Goal: Task Accomplishment & Management: Use online tool/utility

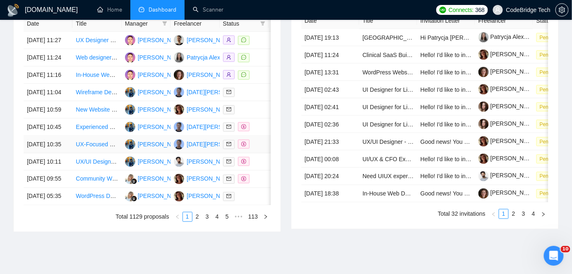
scroll to position [323, 0]
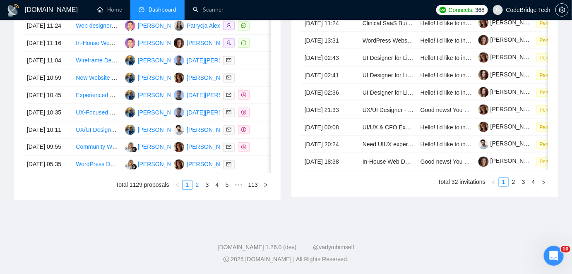
click at [197, 190] on link "2" at bounding box center [197, 185] width 9 height 9
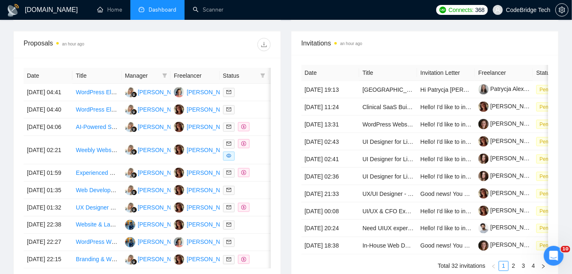
scroll to position [323, 0]
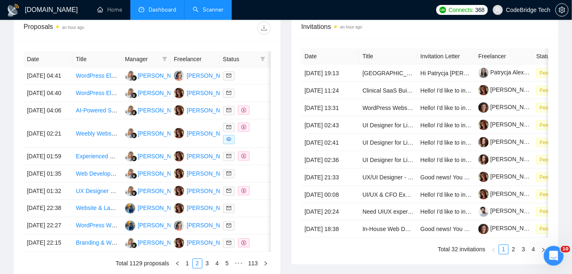
click at [211, 6] on link "Scanner" at bounding box center [208, 9] width 31 height 7
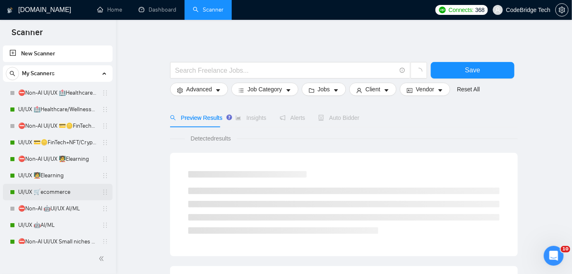
scroll to position [113, 0]
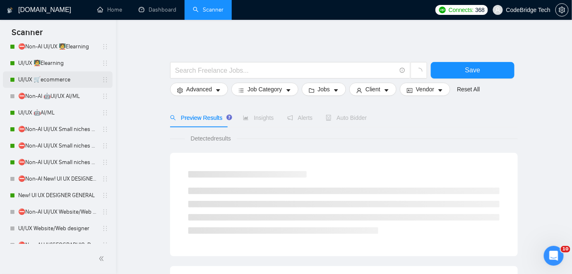
click at [52, 199] on link "New! UI UX DESIGNER GENERAL" at bounding box center [57, 195] width 79 height 17
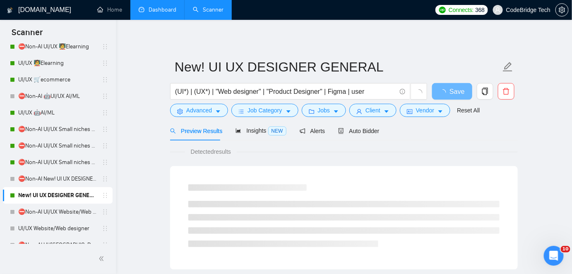
click at [155, 7] on link "Dashboard" at bounding box center [158, 9] width 38 height 7
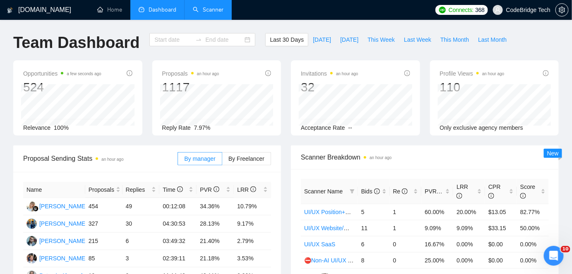
type input "2025-08-11"
type input "2025-09-10"
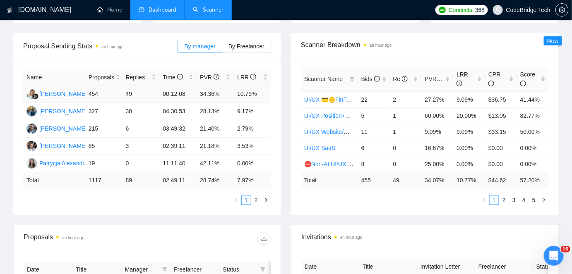
scroll to position [225, 0]
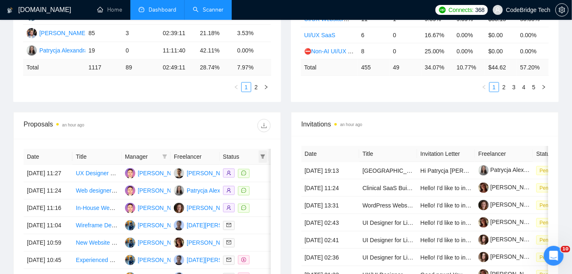
click at [262, 155] on icon "filter" at bounding box center [262, 156] width 5 height 5
click at [237, 173] on span "Chat" at bounding box center [236, 173] width 16 height 7
checkbox input "true"
click at [264, 202] on div "Reset OK" at bounding box center [242, 202] width 50 height 16
click at [258, 204] on span "OK" at bounding box center [256, 202] width 8 height 9
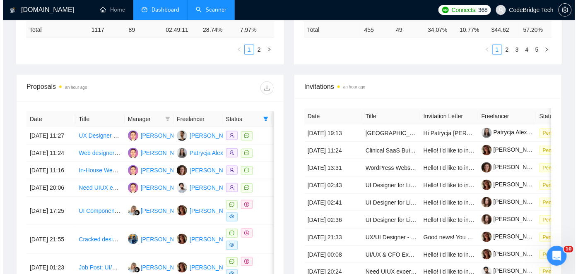
scroll to position [301, 0]
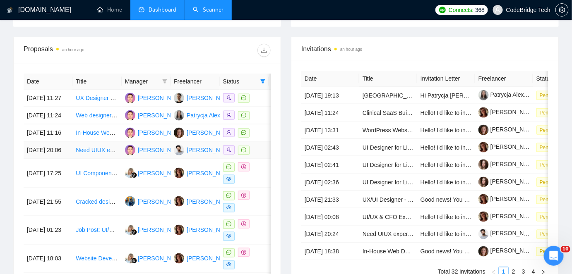
click at [78, 159] on td "Need UIUX experienced with Figma" at bounding box center [96, 150] width 49 height 17
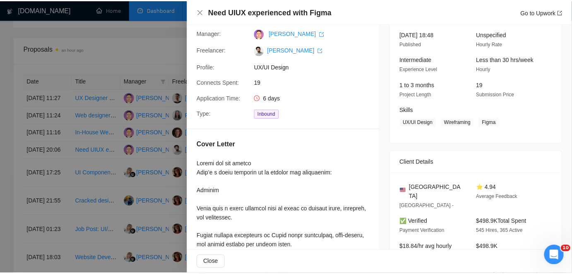
scroll to position [0, 0]
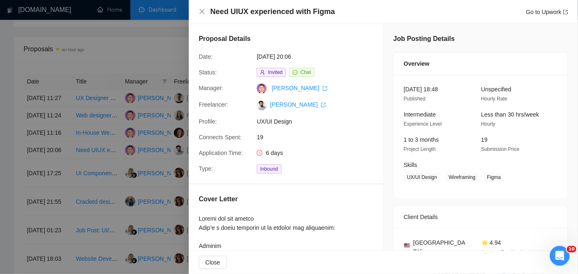
click at [141, 61] on div at bounding box center [289, 137] width 578 height 274
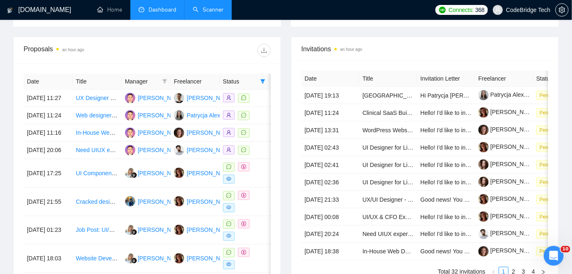
click at [219, 11] on link "Scanner" at bounding box center [208, 9] width 31 height 7
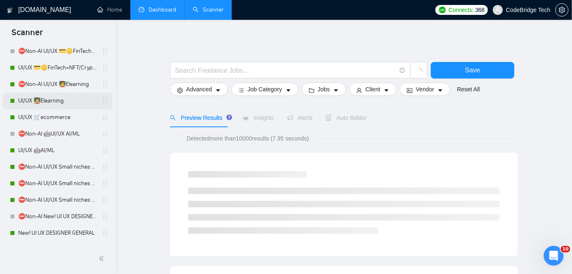
scroll to position [113, 0]
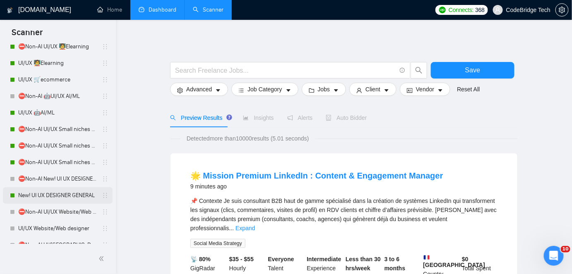
click at [48, 195] on link "New! UI UX DESIGNER GENERAL" at bounding box center [57, 195] width 79 height 17
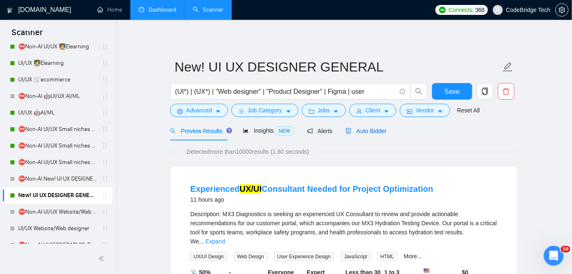
click at [362, 128] on span "Auto Bidder" at bounding box center [365, 131] width 41 height 7
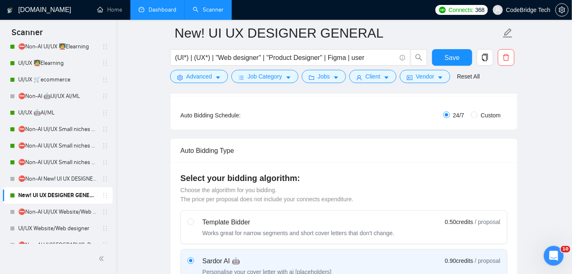
scroll to position [37, 0]
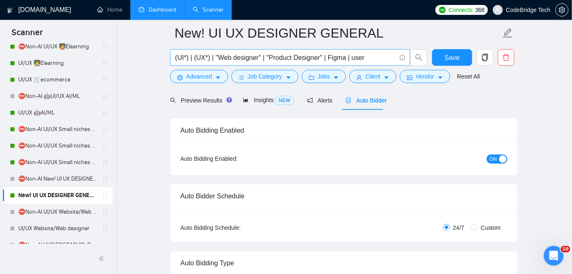
click at [375, 58] on input "(UI*) | (UX*) | "Web designer" | "Product Designer" | Figma | user" at bounding box center [285, 58] width 221 height 10
type input "(UI*) | (UX*) | "Web designer" | "Product Designer" | Figma | user | uiux"
click at [214, 98] on span "Preview Results" at bounding box center [200, 100] width 60 height 7
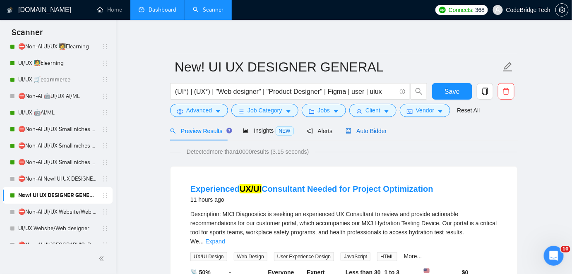
click at [366, 134] on span "Auto Bidder" at bounding box center [365, 131] width 41 height 7
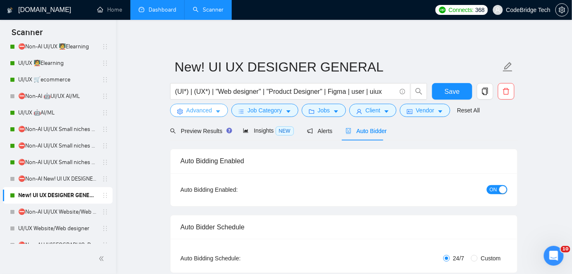
click at [208, 113] on span "Advanced" at bounding box center [199, 110] width 26 height 9
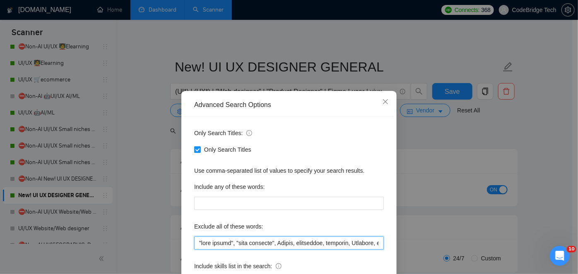
click at [196, 241] on input "text" at bounding box center [288, 243] width 189 height 13
click at [199, 237] on input "text" at bounding box center [288, 243] width 189 height 13
click at [194, 243] on input "text" at bounding box center [288, 243] width 189 height 13
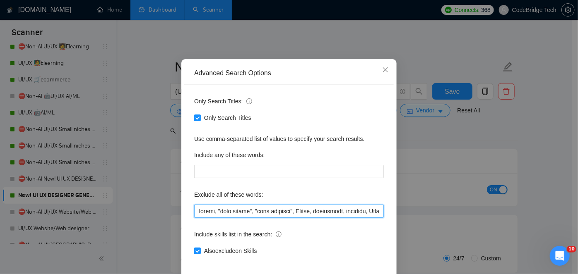
scroll to position [70, 0]
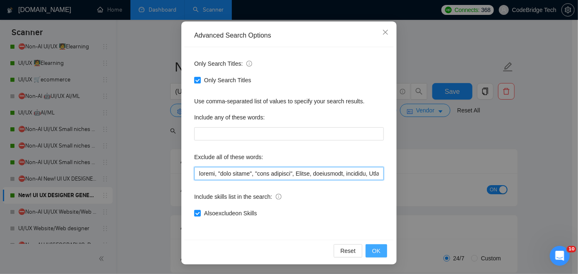
type input "weebly, "card design", "card designer", Aerial, smartsuite, airtable, Wearable,…"
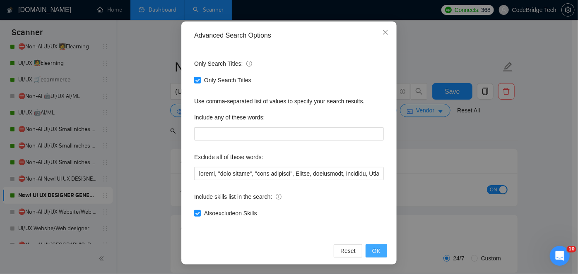
click at [372, 252] on span "OK" at bounding box center [376, 251] width 8 height 9
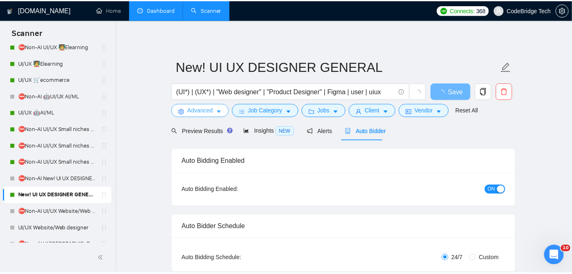
scroll to position [0, 0]
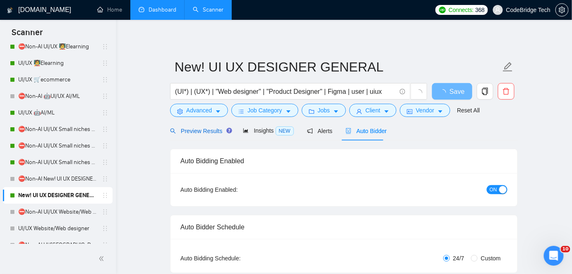
click at [215, 132] on span "Preview Results" at bounding box center [200, 131] width 60 height 7
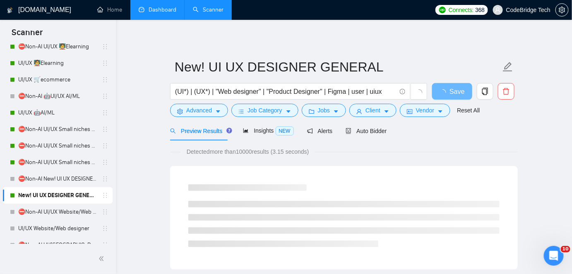
scroll to position [150, 0]
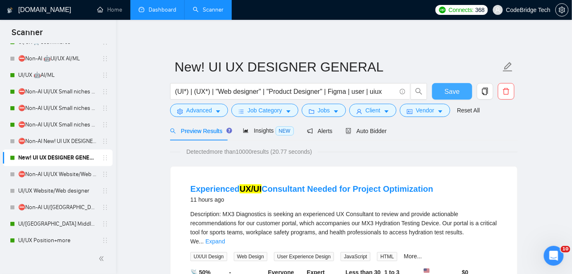
click at [452, 89] on span "Save" at bounding box center [451, 91] width 15 height 10
click at [61, 222] on link "UI/[GEOGRAPHIC_DATA] Middle - [GEOGRAPHIC_DATA], [GEOGRAPHIC_DATA], [GEOGRAPHIC…" at bounding box center [57, 224] width 79 height 17
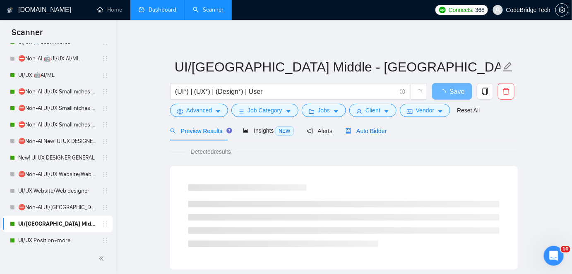
click at [358, 130] on span "Auto Bidder" at bounding box center [365, 131] width 41 height 7
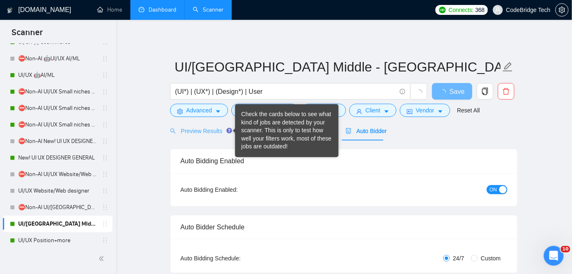
click at [230, 133] on div "Tooltip anchor" at bounding box center [228, 130] width 7 height 7
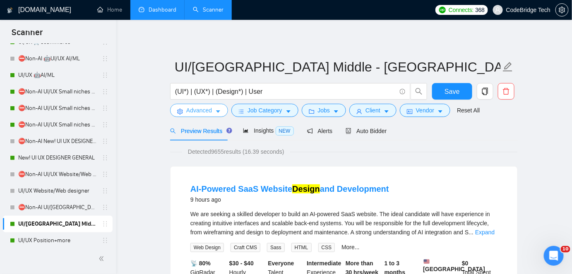
click at [182, 105] on button "Advanced" at bounding box center [199, 110] width 58 height 13
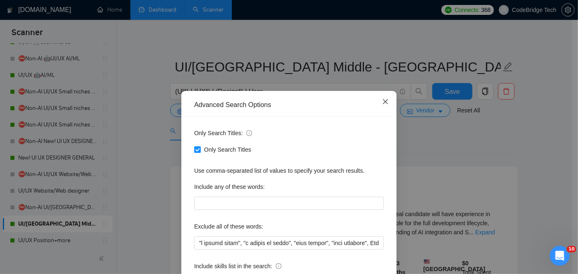
click at [382, 102] on icon "close" at bounding box center [385, 101] width 7 height 7
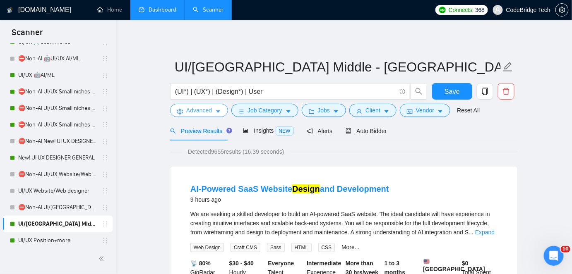
click at [206, 115] on span "Advanced" at bounding box center [199, 110] width 26 height 9
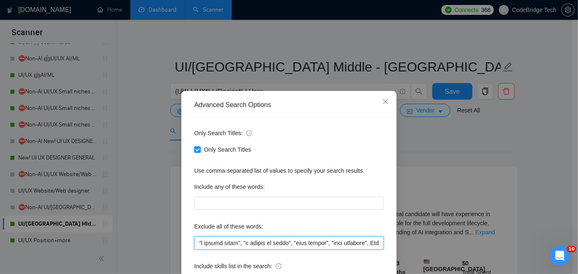
click at [194, 245] on input "text" at bounding box center [288, 243] width 189 height 13
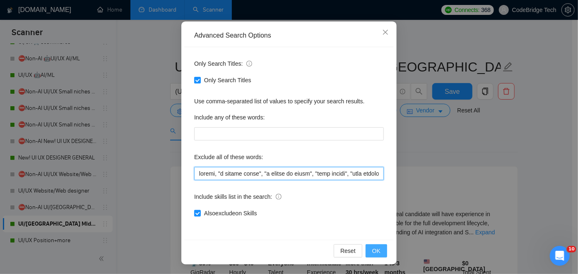
type input "weebly, "a couple hours", "a couple of hours", "card design", "card designer", …"
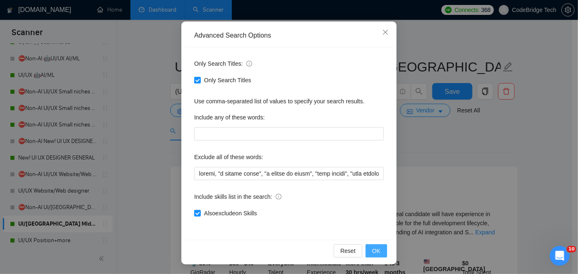
click at [378, 252] on button "OK" at bounding box center [376, 251] width 22 height 13
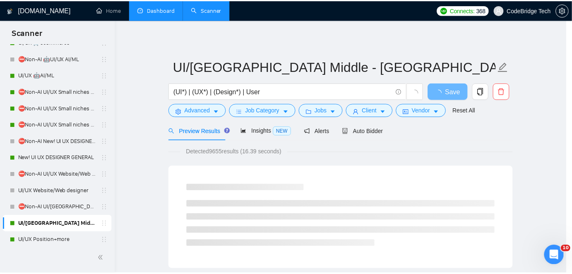
scroll to position [28, 0]
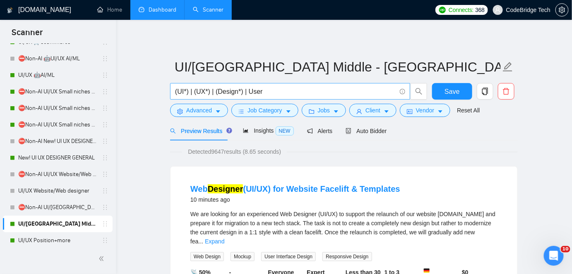
click at [332, 93] on input "(UI*) | (UX*) | (Design*) | User" at bounding box center [285, 91] width 221 height 10
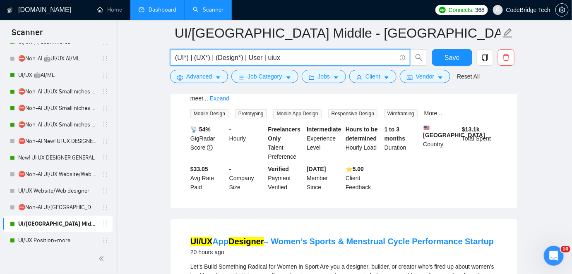
scroll to position [752, 0]
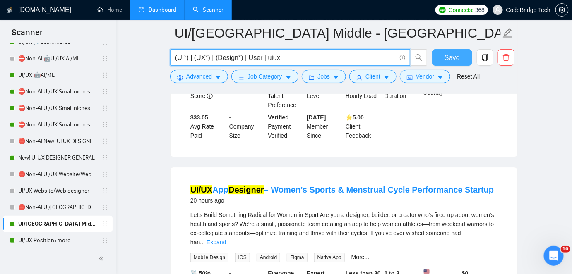
type input "(UI*) | (UX*) | (Design*) | User | uiux"
click at [441, 55] on button "Save" at bounding box center [452, 57] width 40 height 17
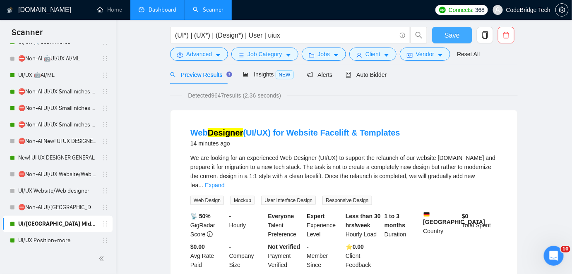
scroll to position [18, 0]
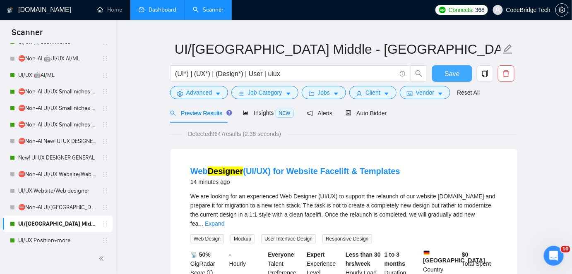
click at [445, 67] on button "Save" at bounding box center [452, 73] width 40 height 17
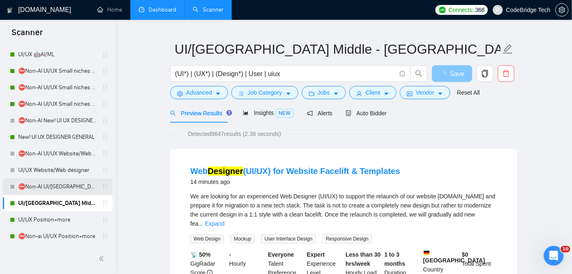
scroll to position [188, 0]
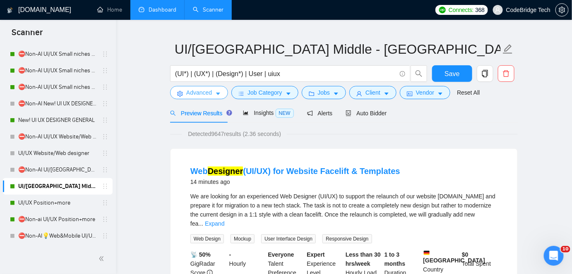
click at [192, 95] on span "Advanced" at bounding box center [199, 92] width 26 height 9
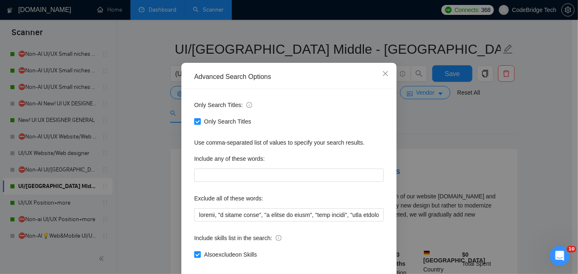
click at [158, 185] on div "Advanced Search Options Only Search Titles: Only Search Titles Use comma-separa…" at bounding box center [289, 137] width 578 height 274
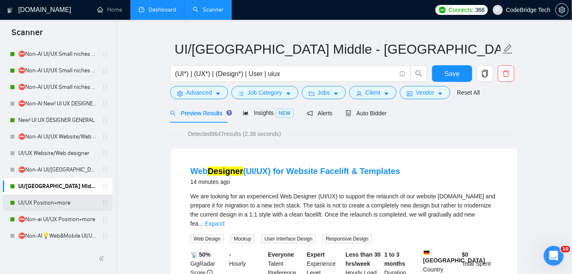
click at [55, 202] on link "UI/UX Position+more" at bounding box center [57, 203] width 79 height 17
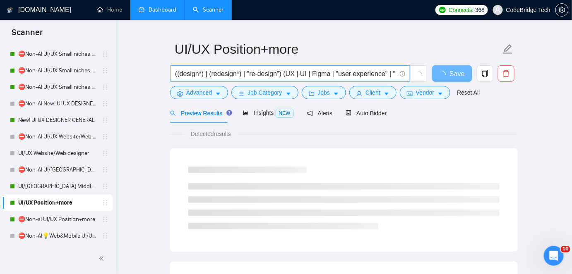
click at [315, 74] on input "((design*) | (redesign*) | "re-design") (UX | UI | Figma | "user experience" | …" at bounding box center [285, 74] width 221 height 10
click at [285, 72] on input "((design*) | (redesign*) | "re-design") (UX | UI | Figma | "user experience" | …" at bounding box center [285, 74] width 221 height 10
click at [303, 72] on input "((design*) | (redesign*) | "re-design") (uiux | UX | UI | Figma | "user experie…" at bounding box center [285, 74] width 221 height 10
click at [321, 71] on input "((design*) | (redesign*) | "re-design") (uiux | (UX*)| UI | Figma | "user exper…" at bounding box center [285, 74] width 221 height 10
click at [328, 71] on input "((design*) | (redesign*) | "re-design") (uiux | (UX*)| (UI | Figma | "user expe…" at bounding box center [285, 74] width 221 height 10
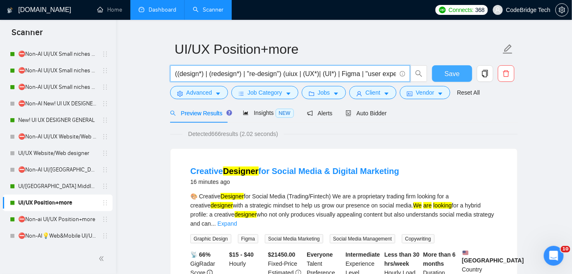
type input "((design*) | (redesign*) | "re-design") (uiux | (UX*)| (UI*) | Figma | "user ex…"
click at [454, 76] on span "Save" at bounding box center [451, 74] width 15 height 10
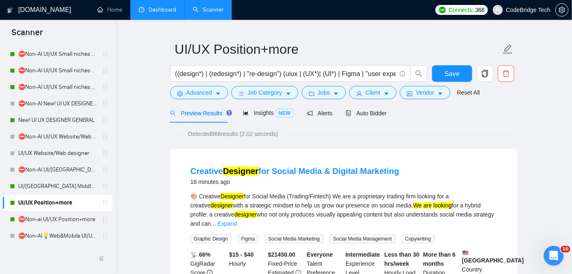
click at [420, 235] on span "Copywriting" at bounding box center [418, 239] width 33 height 9
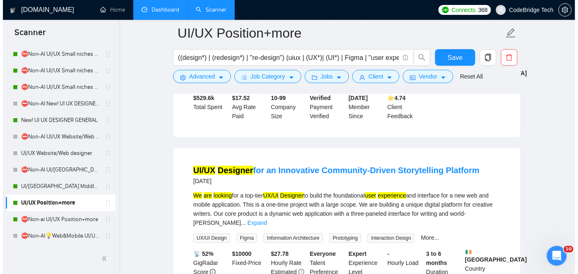
scroll to position [1109, 0]
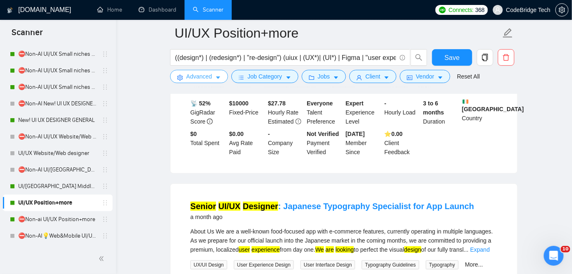
click at [206, 73] on span "Advanced" at bounding box center [199, 76] width 26 height 9
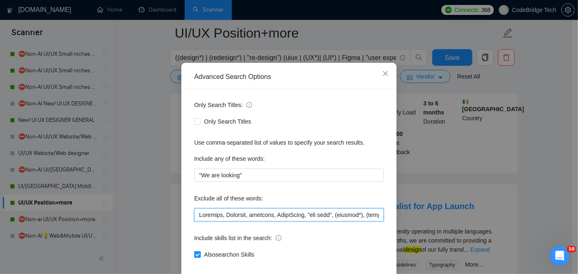
click at [194, 222] on input "text" at bounding box center [288, 215] width 189 height 13
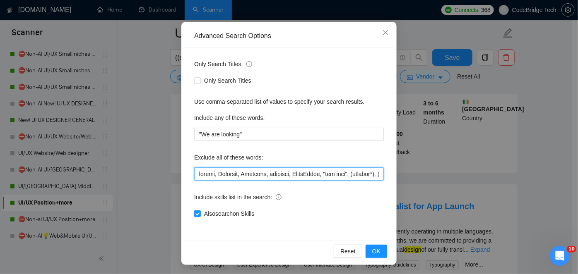
scroll to position [70, 0]
type input "weebly, Airtable, Wearable, hardware, SmartSuite, "hub spot", (hubspot*), (icon…"
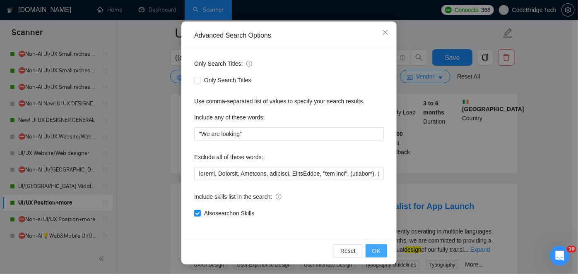
click at [373, 249] on span "OK" at bounding box center [376, 251] width 8 height 9
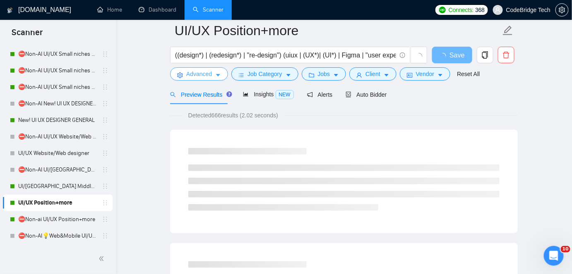
scroll to position [0, 0]
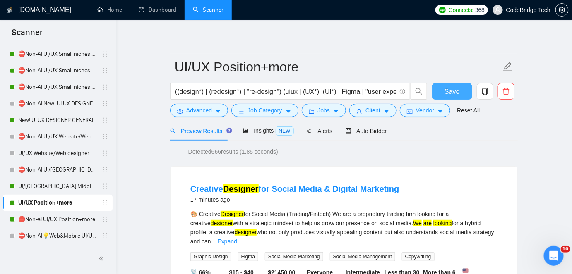
click at [446, 92] on span "Save" at bounding box center [451, 91] width 15 height 10
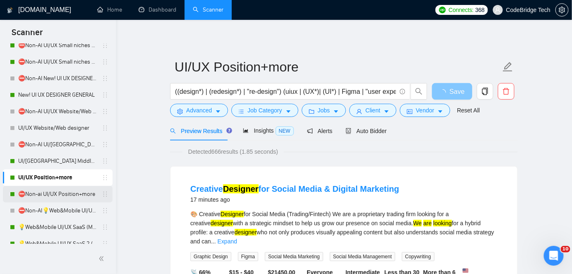
scroll to position [225, 0]
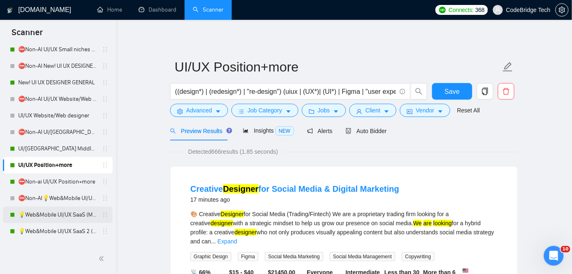
click at [42, 213] on link "💡Web&Mobile UI/UX SaaS (Mariia)" at bounding box center [57, 215] width 79 height 17
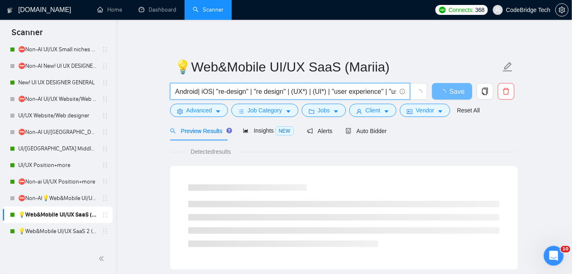
drag, startPoint x: 320, startPoint y: 90, endPoint x: 391, endPoint y: 92, distance: 71.6
click at [391, 92] on input "((design*) | (redesign*) | (web*) | (mobil*) | Android| iOS| "re-design" | "re …" at bounding box center [285, 91] width 221 height 10
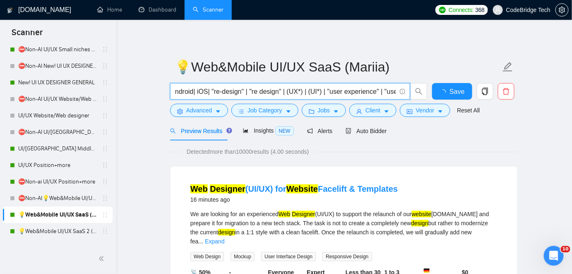
click at [255, 89] on input "((design*) | (redesign*) | (web*) | (mobil*) | Android| iOS| "re-design" | "re …" at bounding box center [285, 91] width 221 height 10
click at [287, 89] on input "((design*) | (redesign*) | (web*) | (mobil*) | Android| iOS| "re-design" | "re …" at bounding box center [285, 91] width 221 height 10
type input "((design*) | (redesign*) | (web*) | (mobil*) | Android| iOS| "re-design" | "re …"
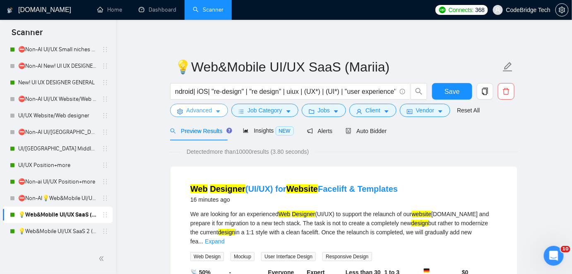
click at [199, 108] on span "Advanced" at bounding box center [199, 110] width 26 height 9
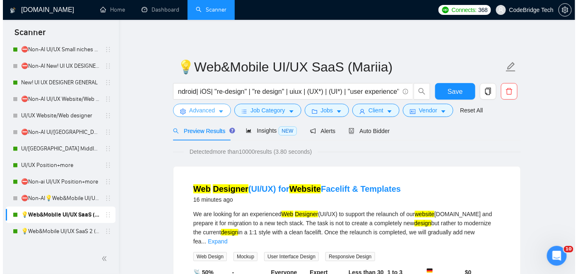
scroll to position [0, 0]
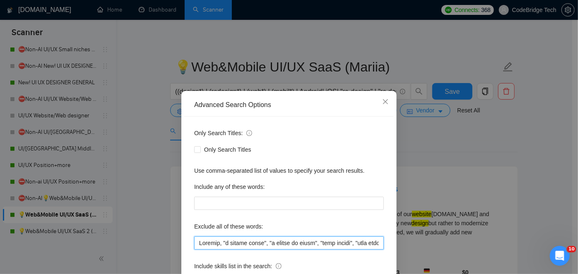
click at [194, 239] on input "text" at bounding box center [288, 243] width 189 height 13
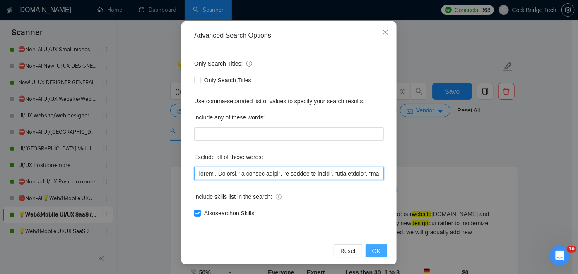
type input "weebly, Klaviyo, "a couple hours", "a couple of hours", "card design", "card de…"
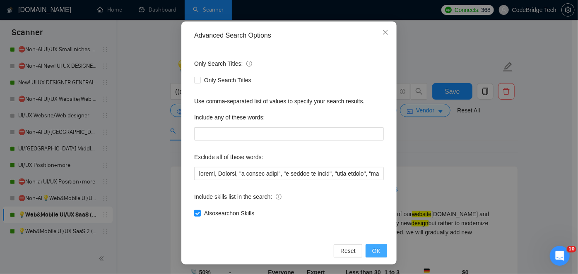
click at [377, 249] on span "OK" at bounding box center [376, 251] width 8 height 9
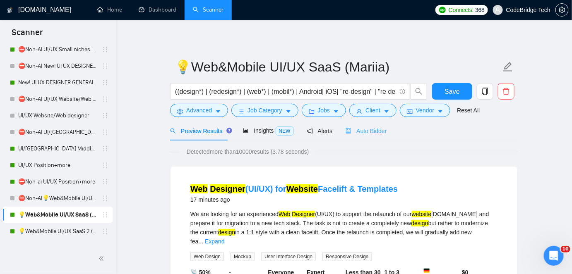
click at [375, 136] on div "Auto Bidder" at bounding box center [365, 130] width 41 height 19
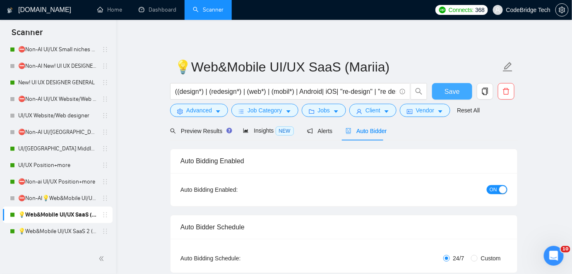
click at [452, 89] on span "Save" at bounding box center [451, 91] width 15 height 10
click at [175, 132] on icon "search" at bounding box center [173, 131] width 6 height 6
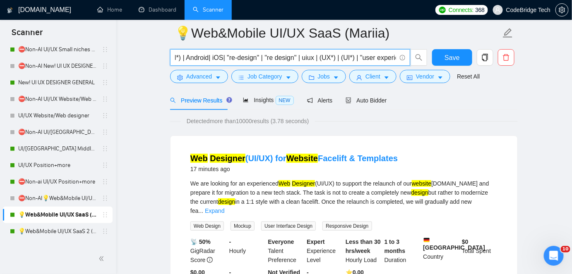
scroll to position [0, 158]
drag, startPoint x: 347, startPoint y: 57, endPoint x: 350, endPoint y: 53, distance: 4.5
click at [350, 53] on input "((design*) | (redesign*) | (web*) | (mobil*) | Android| iOS| "re-design" | "re …" at bounding box center [285, 58] width 221 height 10
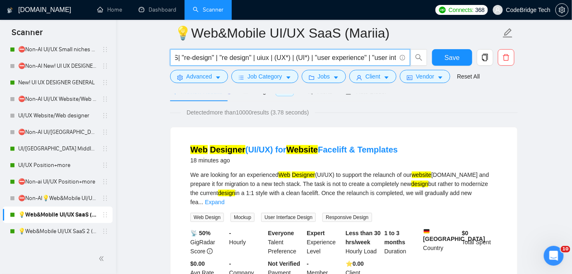
scroll to position [5, 0]
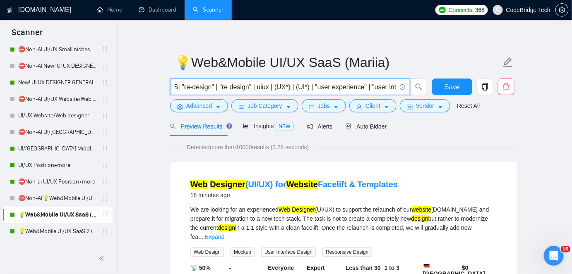
click at [218, 82] on input "((design*) | (redesign*) | (web*) | (mobil*) | Android| iOS| "re-design" | "re …" at bounding box center [285, 87] width 221 height 10
click at [256, 86] on input "((design*) | (redesign*) | (web*) | (mobil*) | Android| iOS| "re-design" | "re …" at bounding box center [285, 87] width 221 height 10
drag, startPoint x: 267, startPoint y: 86, endPoint x: 172, endPoint y: 75, distance: 95.4
click at [172, 75] on form "💡Web&Mobile UI/UX SaaS (Mariia) ((design*) | (redesign*) | (web*) | (mobil*) | …" at bounding box center [344, 82] width 348 height 67
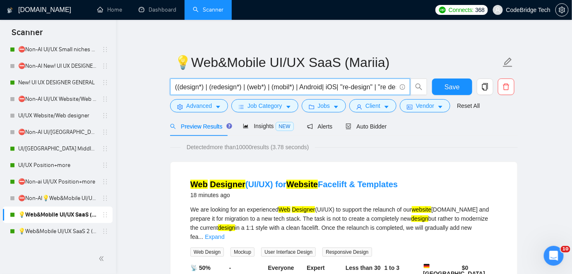
click at [243, 86] on input "((design*) | (redesign*) | (web*) | (mobil*) | Android| iOS| "re-design" | "re …" at bounding box center [285, 87] width 221 height 10
click at [249, 86] on input "((design*) | (redesign*) | (web*) | (mobil*) | Android| iOS| "re-design" | "re …" at bounding box center [285, 87] width 221 height 10
click at [247, 84] on input "((design*) | (redesign*) | (web*) | (mobil*) | Android| iOS| "re-design" | "re …" at bounding box center [285, 87] width 221 height 10
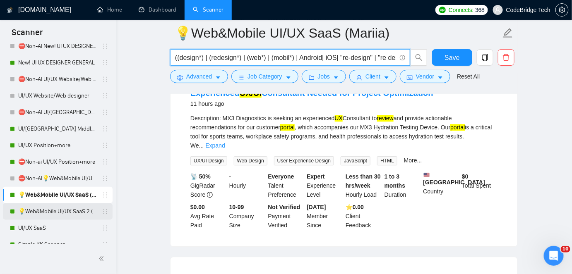
scroll to position [263, 0]
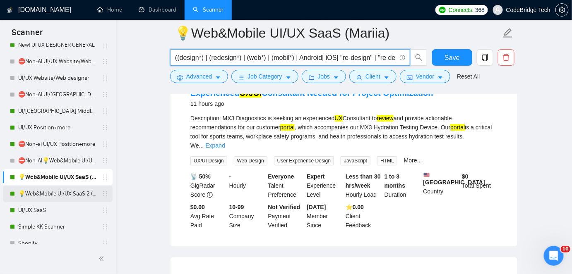
click at [67, 196] on link "💡Web&Mobile UI/UX SaaS 2 ([PERSON_NAME])" at bounding box center [57, 194] width 79 height 17
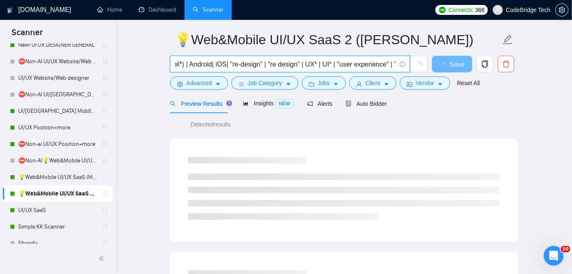
scroll to position [0, 115]
drag, startPoint x: 350, startPoint y: 62, endPoint x: 359, endPoint y: 60, distance: 9.3
click at [378, 61] on input "((design*) | (redesign*) | (web*) | (mobil*) | Android| iOS| "re-design" | "re …" at bounding box center [285, 64] width 221 height 10
click at [303, 61] on input "((design*) | (redesign*) | (web*) | (mobil*) | Android| iOS| "re-design" | "re …" at bounding box center [285, 64] width 221 height 10
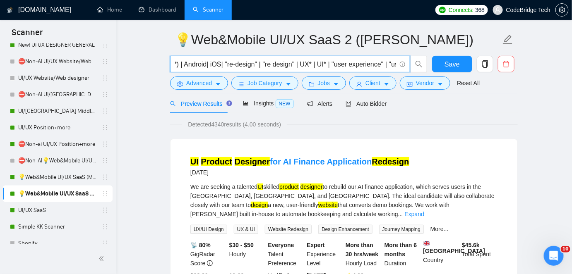
click at [300, 62] on input "((design*) | (redesign*) | (web*) | (mobil*) | Android| iOS| "re-design" | "re …" at bounding box center [285, 64] width 221 height 10
click at [312, 63] on input "((design*) | (redesign*) | (web*) | (mobil*) | Android| iOS| "re-design" | "re …" at bounding box center [285, 64] width 221 height 10
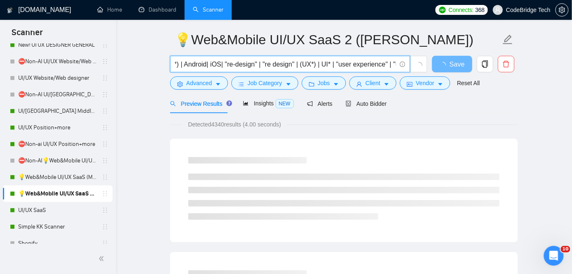
click at [318, 63] on input "((design*) | (redesign*) | (web*) | (mobil*) | Android| iOS| "re-design" | "re …" at bounding box center [285, 64] width 221 height 10
click at [331, 62] on input "((design*) | (redesign*) | (web*) | (mobil*) | Android| iOS| "re-design" | "re …" at bounding box center [285, 64] width 221 height 10
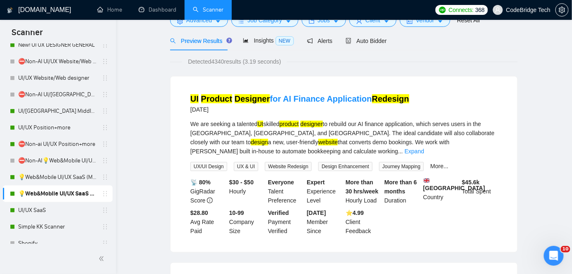
scroll to position [0, 0]
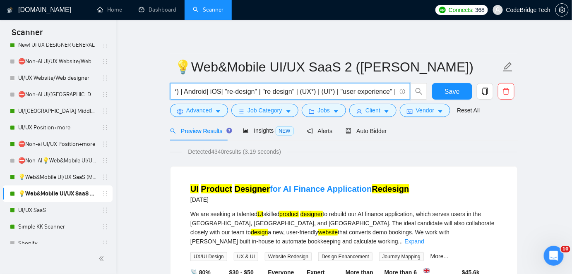
click at [300, 94] on input "((design*) | (redesign*) | (web*) | (mobil*) | Android| iOS| "re-design" | "re …" at bounding box center [285, 91] width 221 height 10
click at [300, 92] on input "((design*) | (redesign*) | (web*) | (mobil*) | Android| iOS| "re-design" | "re …" at bounding box center [285, 91] width 221 height 10
click at [297, 92] on input "((design*) | (redesign*) | (web*) | (mobil*) | Android| iOS| "re-design" | "re …" at bounding box center [285, 91] width 221 height 10
click at [300, 92] on input "((design*) | (redesign*) | (web*) | (mobil*) | Android| iOS| "re-design" | "re …" at bounding box center [285, 91] width 221 height 10
click at [300, 89] on input "((design*) | (redesign*) | (web*) | (mobil*) | Android| iOS| "re-design" | "re …" at bounding box center [285, 91] width 221 height 10
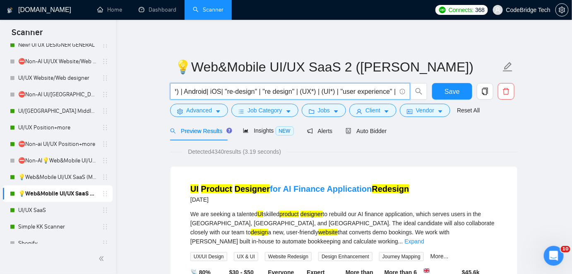
click at [299, 90] on input "((design*) | (redesign*) | (web*) | (mobil*) | Android| iOS| "re-design" | "re …" at bounding box center [285, 91] width 221 height 10
type input "((design*) | (redesign*) | (web*) | (mobil*) | Android| iOS| "re-design" | "re …"
click at [188, 110] on span "Advanced" at bounding box center [199, 110] width 26 height 9
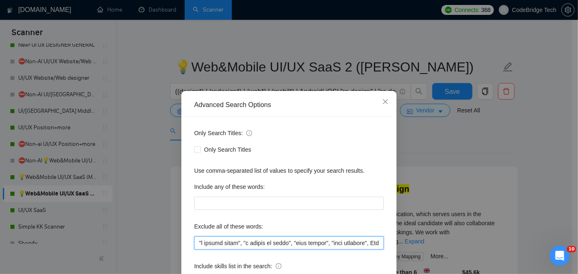
click at [196, 238] on input "text" at bounding box center [288, 243] width 189 height 13
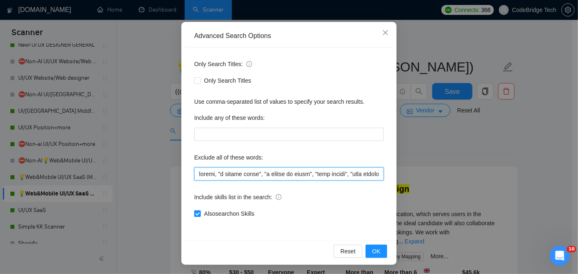
scroll to position [70, 0]
type input "weebly, "a couple hours", "a couple of hours", "card design", "card designer", …"
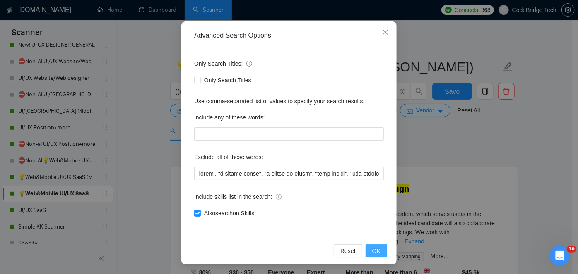
click at [377, 250] on span "OK" at bounding box center [376, 251] width 8 height 9
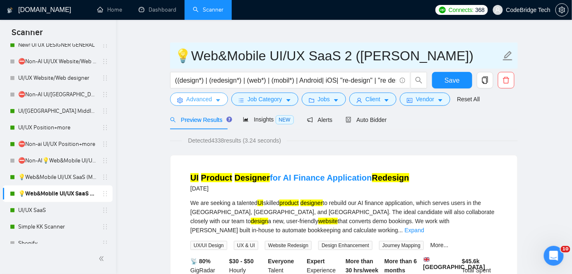
scroll to position [0, 0]
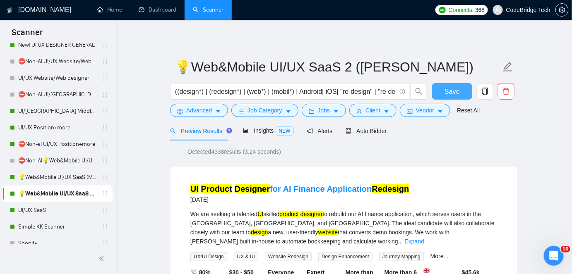
click at [445, 93] on button "Save" at bounding box center [452, 91] width 40 height 17
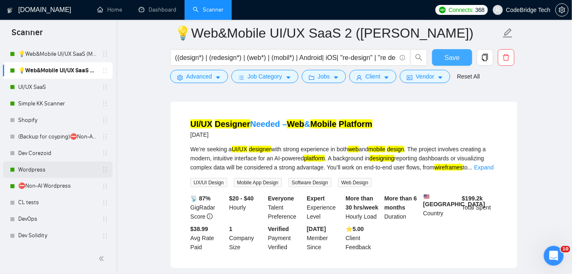
scroll to position [263, 0]
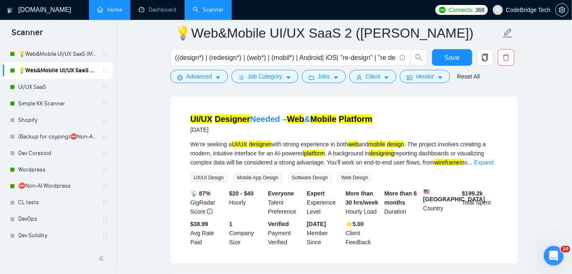
drag, startPoint x: 28, startPoint y: 116, endPoint x: 121, endPoint y: 0, distance: 148.5
click at [28, 116] on link "Shopify" at bounding box center [57, 120] width 79 height 17
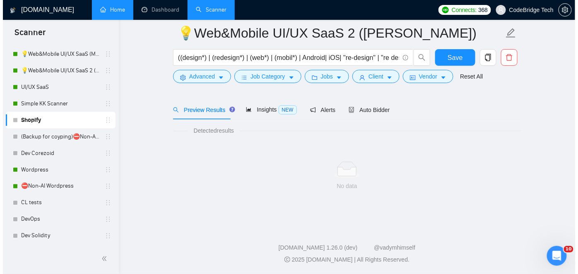
scroll to position [27, 0]
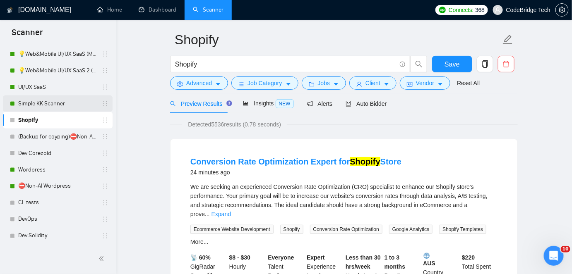
click at [45, 105] on link "Simple KK Scanner" at bounding box center [57, 104] width 79 height 17
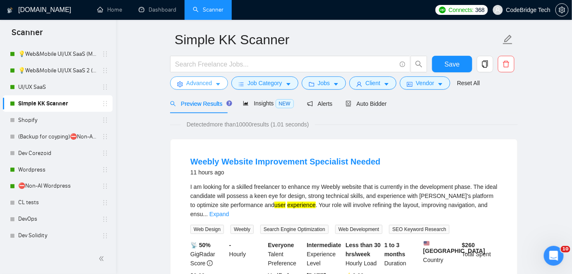
click at [190, 85] on span "Advanced" at bounding box center [199, 83] width 26 height 9
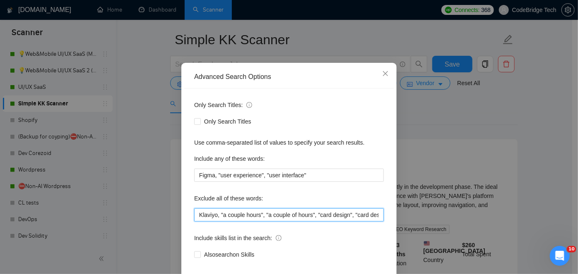
click at [194, 222] on input "Klaviyo, "a couple hours", "a couple of hours", "card design", "card designer",…" at bounding box center [288, 215] width 189 height 13
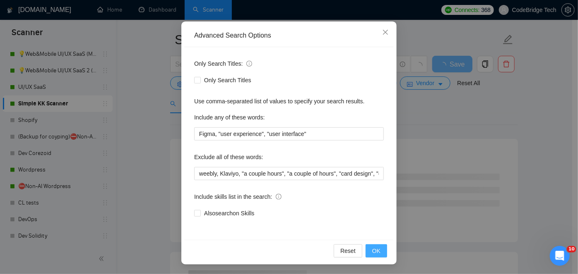
click at [377, 251] on button "OK" at bounding box center [376, 251] width 22 height 13
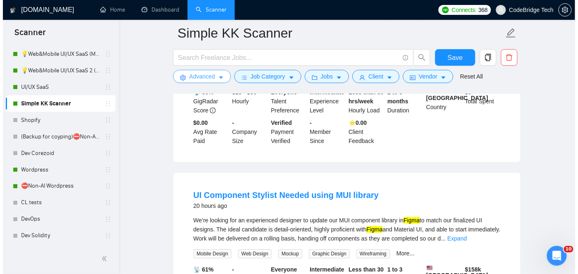
scroll to position [818, 0]
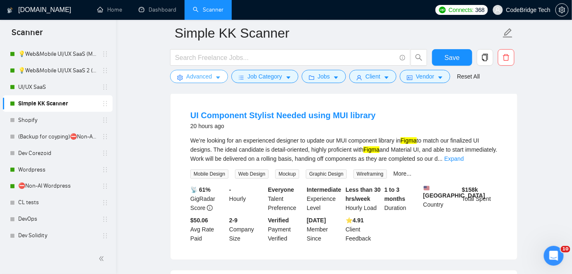
click at [172, 72] on div "Advanced" at bounding box center [198, 76] width 61 height 13
click at [181, 72] on button "Advanced" at bounding box center [199, 76] width 58 height 13
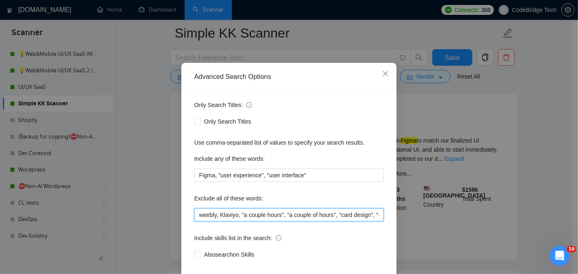
click at [233, 222] on input "weebly, Klaviyo, "a couple hours", "a couple of hours", "card design", "card de…" at bounding box center [288, 215] width 189 height 13
click at [266, 222] on input "weebly, Klaviyo, "a couple hours", "a couple of hours", "card design", "card de…" at bounding box center [288, 215] width 189 height 13
drag, startPoint x: 328, startPoint y: 245, endPoint x: 170, endPoint y: 251, distance: 158.6
click at [170, 251] on div "Advanced Search Options Only Search Titles: Only Search Titles Use comma-separa…" at bounding box center [289, 137] width 578 height 274
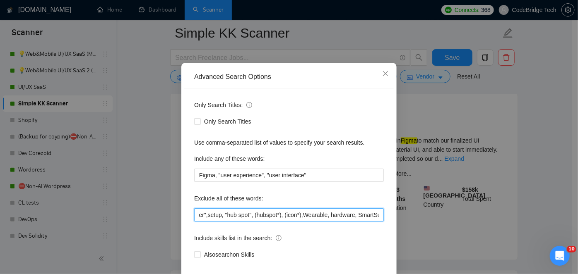
scroll to position [0, 18]
click at [287, 222] on input "weebly, Klaviyo, "a couple hours", "a couple of hours", "card design", "card de…" at bounding box center [288, 215] width 189 height 13
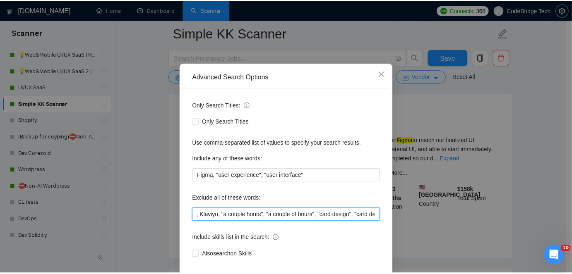
scroll to position [0, 0]
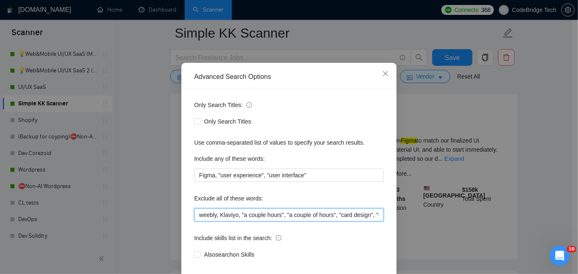
drag, startPoint x: 270, startPoint y: 244, endPoint x: 166, endPoint y: 248, distance: 104.3
click at [166, 248] on div "Advanced Search Options Only Search Titles: Only Search Titles Use comma-separa…" at bounding box center [289, 137] width 578 height 274
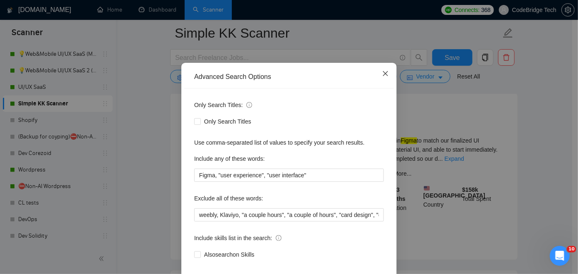
click at [382, 77] on icon "close" at bounding box center [385, 73] width 7 height 7
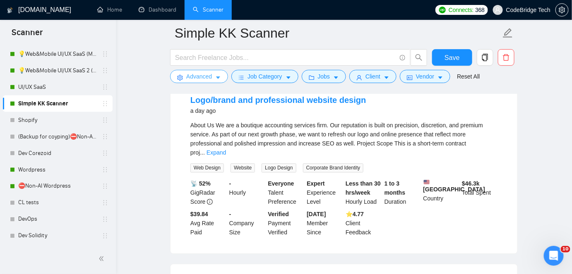
scroll to position [1682, 0]
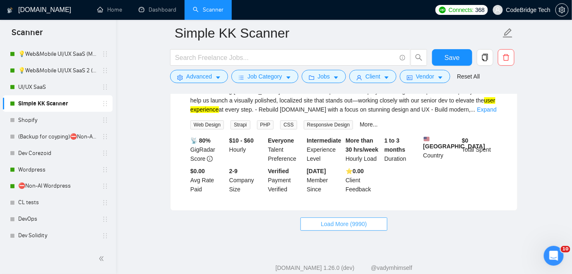
click at [336, 220] on span "Load More (9990)" at bounding box center [344, 224] width 46 height 9
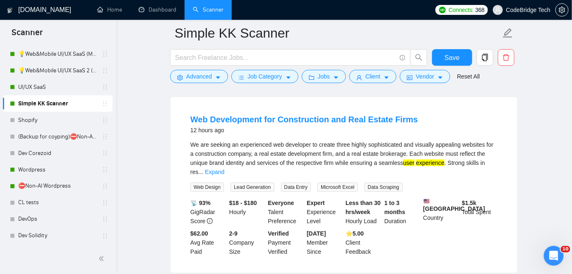
scroll to position [36, 0]
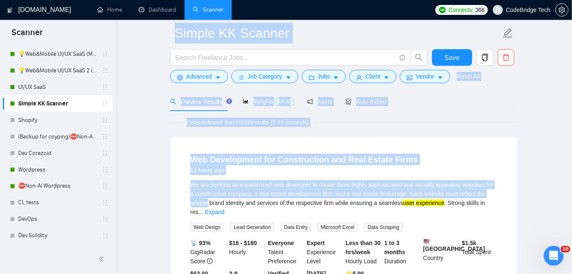
drag, startPoint x: 573, startPoint y: 135, endPoint x: 572, endPoint y: 192, distance: 57.1
click at [571, 192] on html "Scanner New Scanner My Scanners ⛔Non-AI UI/UX 🏥Healthcare/Wellness/Sports/Fitne…" at bounding box center [286, 101] width 572 height 274
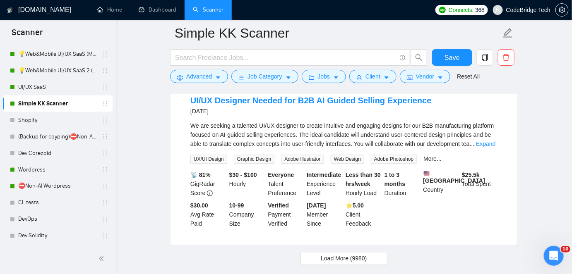
scroll to position [3615, 0]
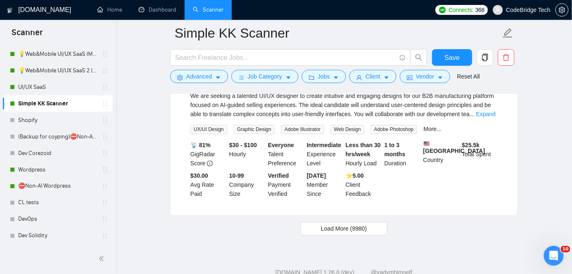
click at [358, 223] on div "Load More (9980)" at bounding box center [344, 229] width 348 height 13
click at [362, 225] on span "Load More (9980)" at bounding box center [344, 229] width 46 height 9
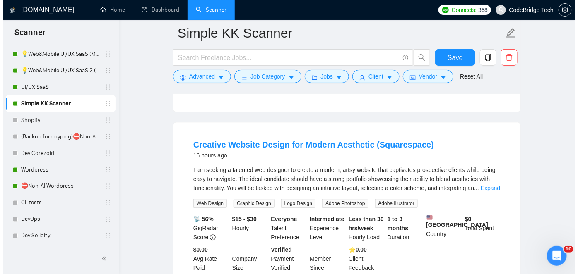
scroll to position [602, 0]
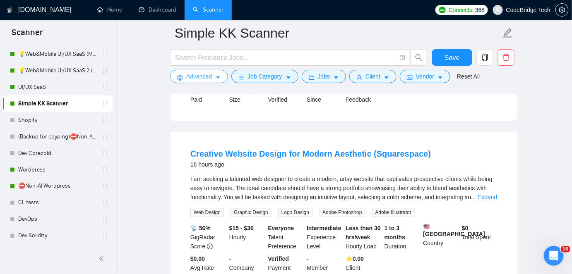
click at [197, 77] on span "Advanced" at bounding box center [199, 76] width 26 height 9
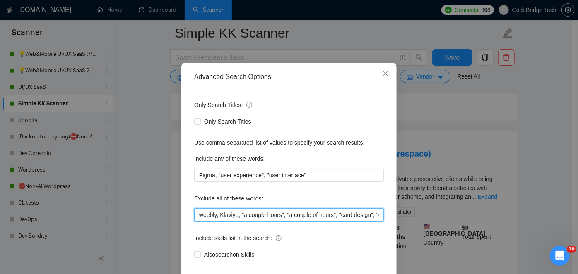
click at [196, 222] on input "weebly, Klaviyo, "a couple hours", "a couple of hours", "card design", "card de…" at bounding box center [288, 215] width 189 height 13
drag, startPoint x: 285, startPoint y: 250, endPoint x: 283, endPoint y: 246, distance: 4.6
click at [285, 251] on div "Only Search Titles: Only Search Titles Use comma-separated list of values to sp…" at bounding box center [288, 185] width 209 height 193
click at [280, 222] on input "weebly, Klaviyo, "a couple hours", "a couple of hours", "card design", "card de…" at bounding box center [288, 215] width 189 height 13
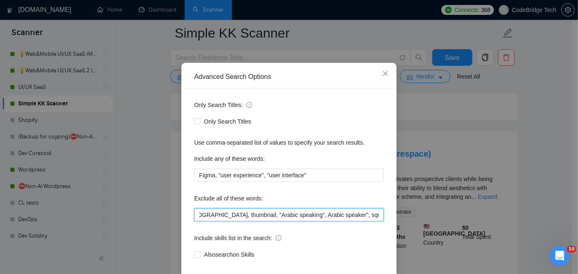
click at [280, 222] on input "weebly, Klaviyo, "a couple hours", "a couple of hours", "card design", "card de…" at bounding box center [288, 215] width 189 height 13
click at [199, 222] on input "weebly, Klaviyo, "a couple hours", "a couple of hours", "card design", "card de…" at bounding box center [288, 215] width 189 height 13
drag, startPoint x: 201, startPoint y: 240, endPoint x: 185, endPoint y: 244, distance: 15.7
click at [185, 244] on div "Only Search Titles: Only Search Titles Use comma-separated list of values to sp…" at bounding box center [288, 185] width 209 height 193
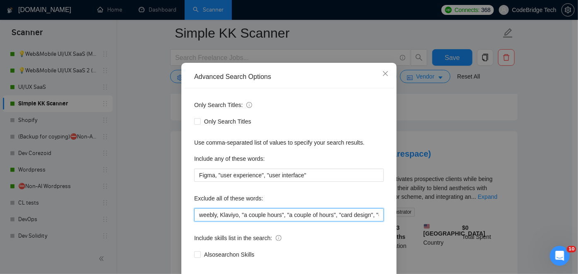
click at [196, 222] on input "weebly, Klaviyo, "a couple hours", "a couple of hours", "card design", "card de…" at bounding box center [288, 215] width 189 height 13
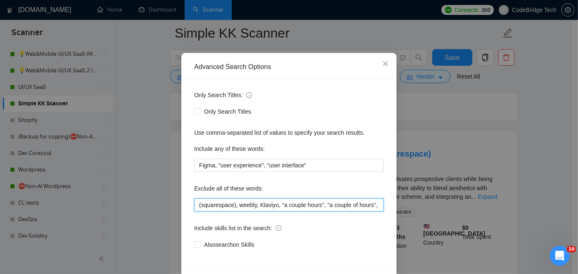
scroll to position [70, 0]
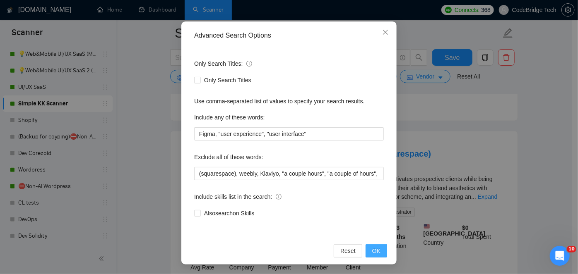
click at [376, 247] on span "OK" at bounding box center [376, 251] width 8 height 9
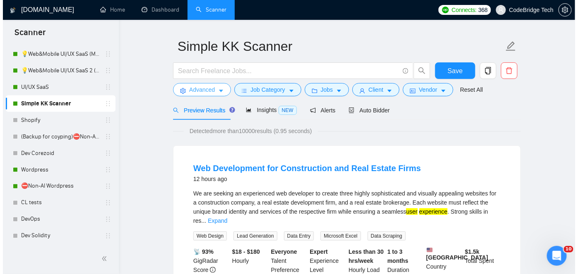
scroll to position [0, 0]
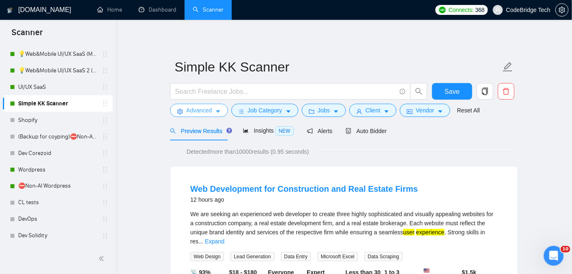
click at [214, 111] on button "Advanced" at bounding box center [199, 110] width 58 height 13
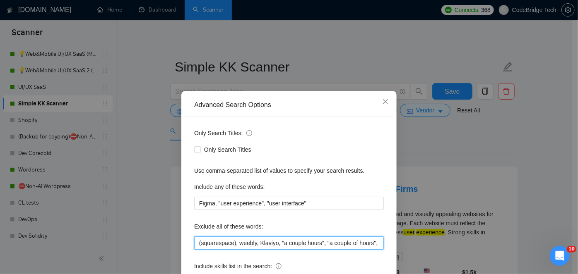
click at [194, 239] on input "(squarespace), weebly, Klaviyo, "a couple hours", "a couple of hours", "card de…" at bounding box center [288, 243] width 189 height 13
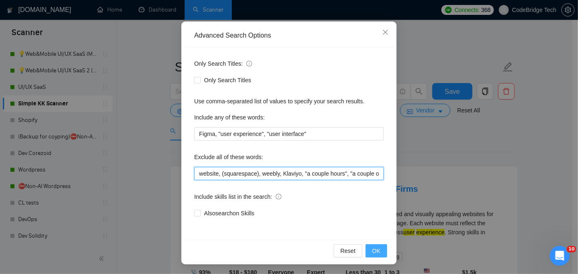
type input "website, (squarespace), weebly, Klaviyo, "a couple hours", "a couple of hours",…"
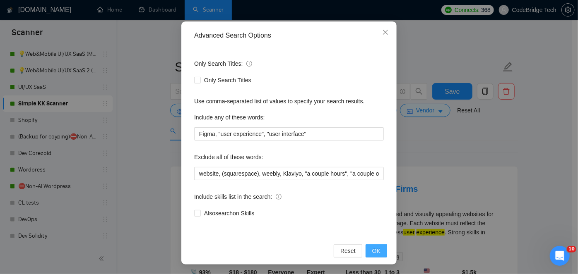
click at [384, 256] on button "OK" at bounding box center [376, 251] width 22 height 13
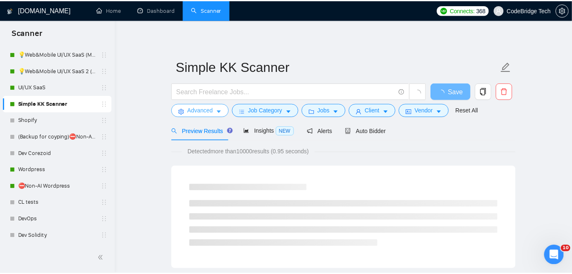
scroll to position [0, 0]
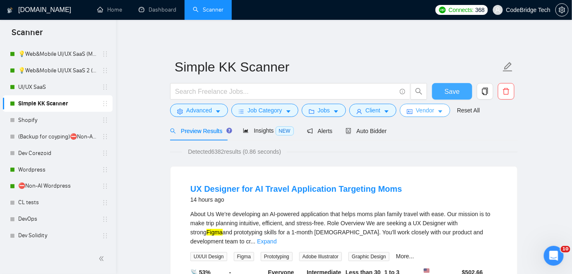
drag, startPoint x: 451, startPoint y: 93, endPoint x: 437, endPoint y: 109, distance: 22.0
click at [451, 93] on span "Save" at bounding box center [451, 91] width 15 height 10
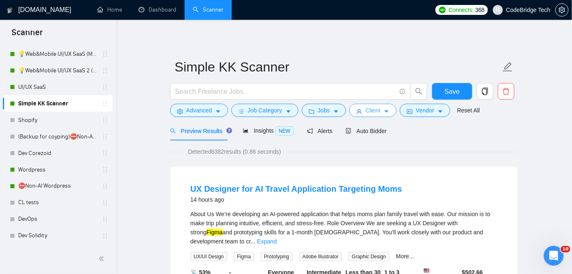
click at [373, 115] on button "Client" at bounding box center [372, 110] width 47 height 13
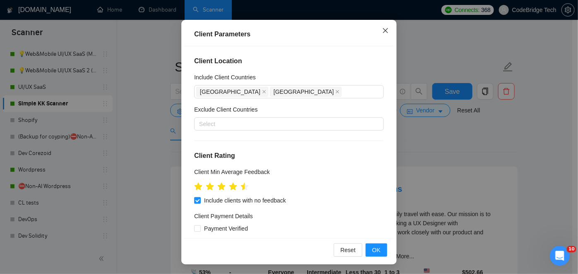
click at [384, 31] on icon "close" at bounding box center [385, 30] width 7 height 7
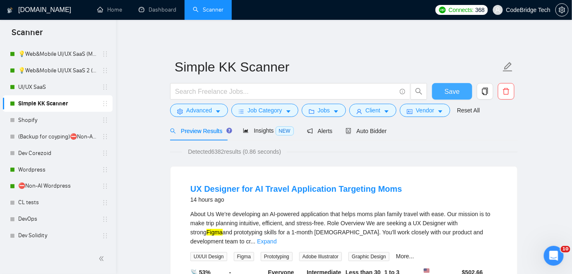
click at [444, 88] on button "Save" at bounding box center [452, 91] width 40 height 17
click at [184, 110] on button "Advanced" at bounding box center [199, 110] width 58 height 13
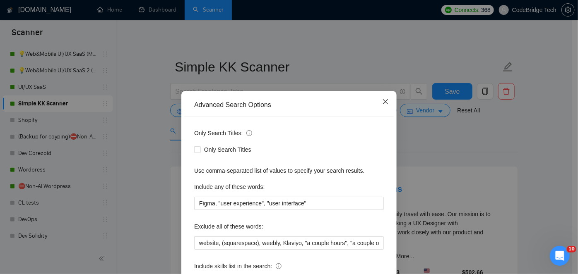
click at [383, 104] on icon "close" at bounding box center [385, 101] width 5 height 5
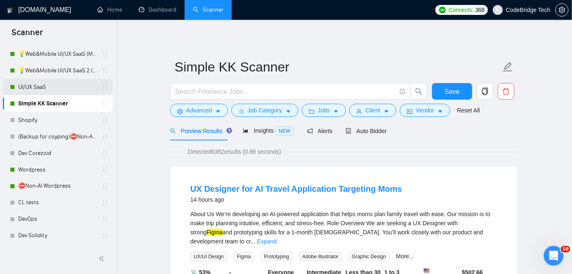
click at [55, 89] on link "UI/UX SaaS" at bounding box center [57, 87] width 79 height 17
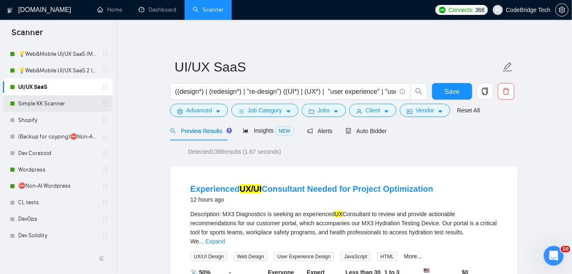
click at [52, 102] on link "Simple KK Scanner" at bounding box center [57, 104] width 79 height 17
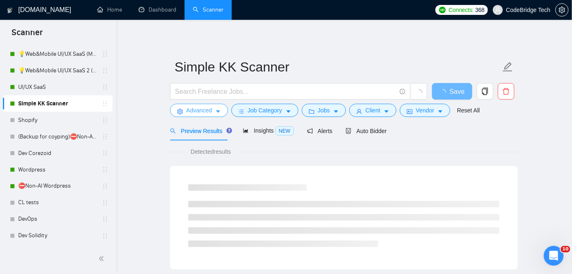
click at [212, 113] on button "Advanced" at bounding box center [199, 110] width 58 height 13
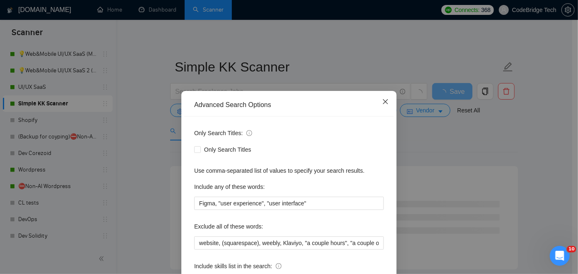
drag, startPoint x: 379, startPoint y: 104, endPoint x: 308, endPoint y: 102, distance: 71.6
click at [382, 104] on icon "close" at bounding box center [385, 101] width 7 height 7
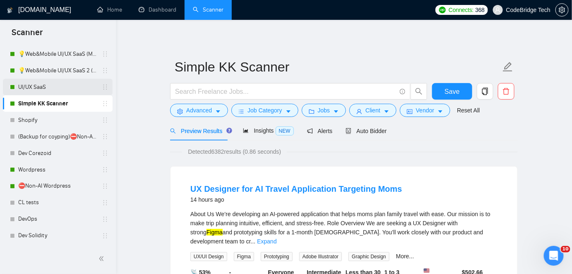
click at [53, 84] on link "UI/UX SaaS" at bounding box center [57, 87] width 79 height 17
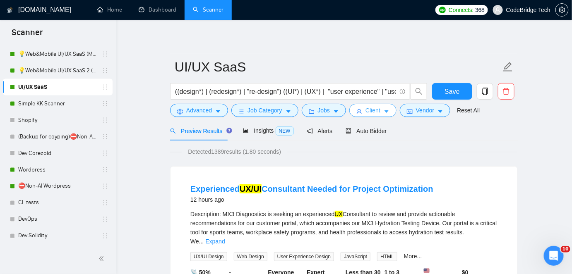
click at [379, 116] on button "Client" at bounding box center [372, 110] width 47 height 13
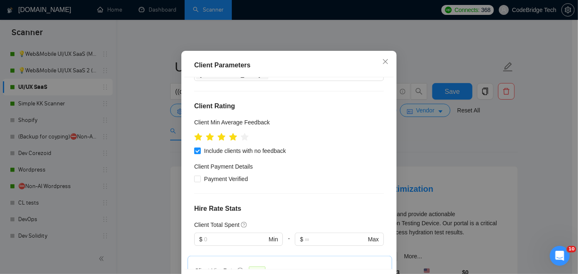
scroll to position [414, 0]
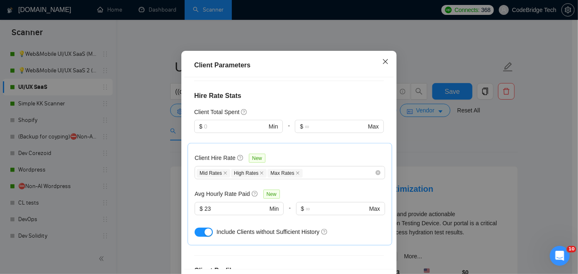
click at [381, 73] on span "Close" at bounding box center [385, 62] width 22 height 22
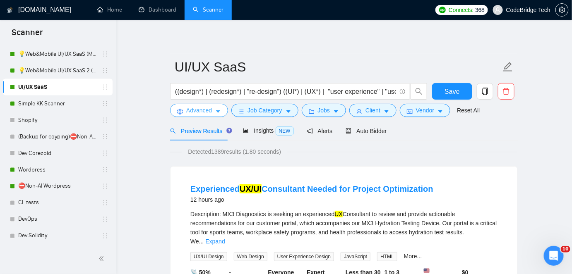
click at [198, 107] on span "Advanced" at bounding box center [199, 110] width 26 height 9
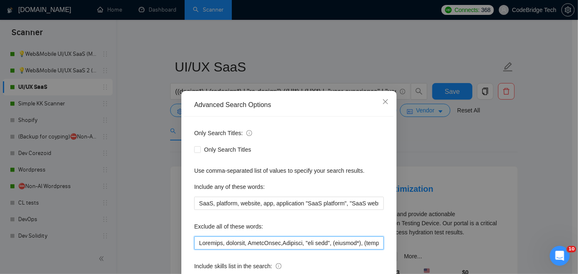
click at [194, 243] on input "text" at bounding box center [288, 243] width 189 height 13
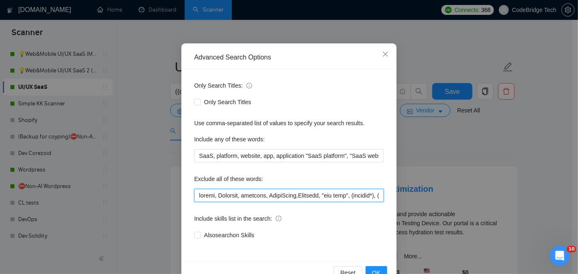
scroll to position [70, 0]
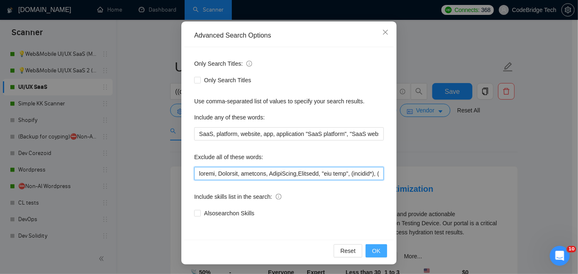
type input "weebly, Wearable, hardware, SmartSuite,Airtable, "hub spot", (hubspot*), (icon*…"
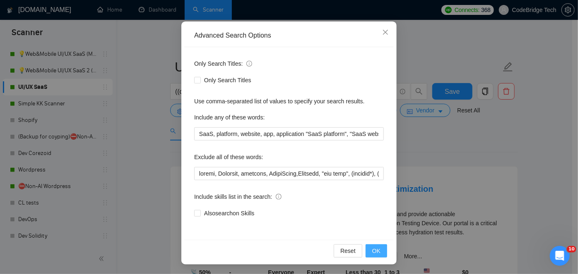
click at [372, 253] on span "OK" at bounding box center [376, 251] width 8 height 9
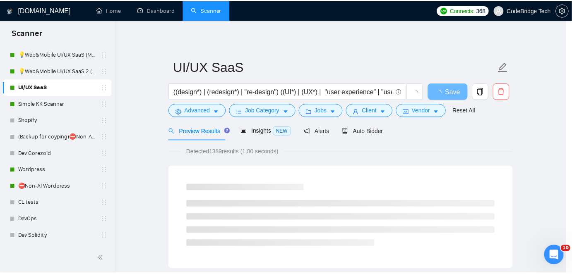
scroll to position [28, 0]
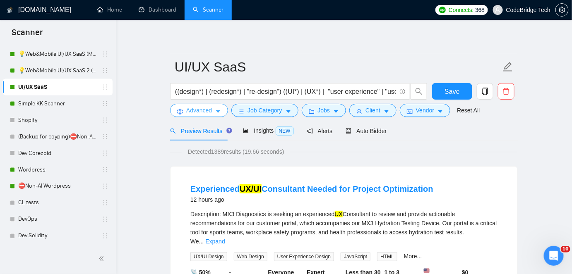
click at [184, 110] on button "Advanced" at bounding box center [199, 110] width 58 height 13
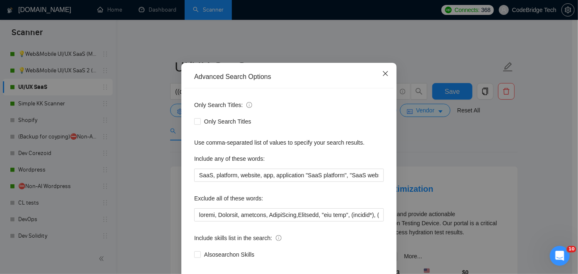
click at [386, 85] on span "Close" at bounding box center [385, 74] width 22 height 22
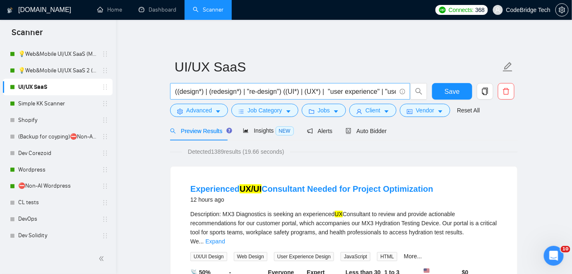
click at [284, 91] on input "((design*) | (redesign*) | "re-design") ((UI*) | (UX*) | "user experience" | "u…" at bounding box center [285, 91] width 221 height 10
type input "((design*) | (redesign*) | "re-design") (uiux | (UI*) | (UX*) | "user experienc…"
click at [446, 91] on span "Save" at bounding box center [451, 91] width 15 height 10
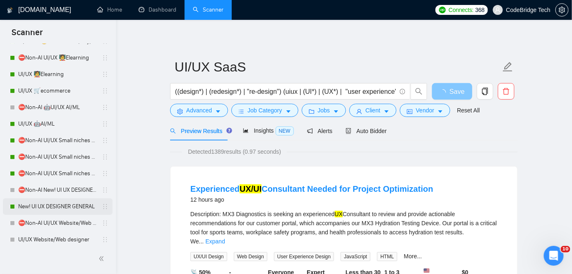
scroll to position [48, 0]
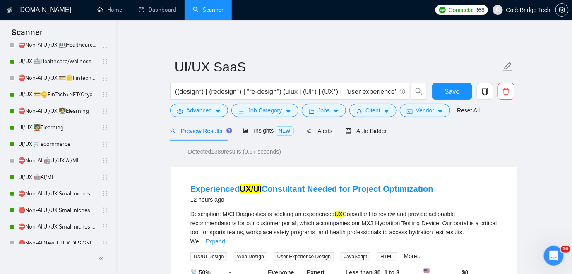
drag, startPoint x: 43, startPoint y: 126, endPoint x: 149, endPoint y: 122, distance: 105.6
click at [43, 126] on link "UI/UX 🧑‍🏫Elearning" at bounding box center [57, 128] width 79 height 17
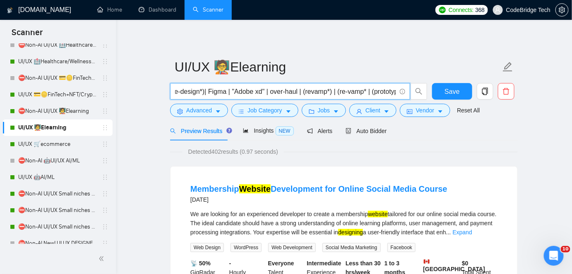
scroll to position [0, 157]
drag, startPoint x: 384, startPoint y: 92, endPoint x: 372, endPoint y: 91, distance: 12.5
click at [372, 91] on input "((design*) | (redesign*) | (re-design*)| Figma | "Adobe xd" | over-haul | (reva…" at bounding box center [285, 91] width 221 height 10
click at [333, 91] on input "((design*) | (redesign*) | (re-design*)| Figma | "Adobe xd" | over-haul | (reva…" at bounding box center [285, 91] width 221 height 10
click at [330, 91] on input "((design*) | (redesign*) | (re-design*)| Figma | "Adobe xd" | over-haul | (reva…" at bounding box center [285, 91] width 221 height 10
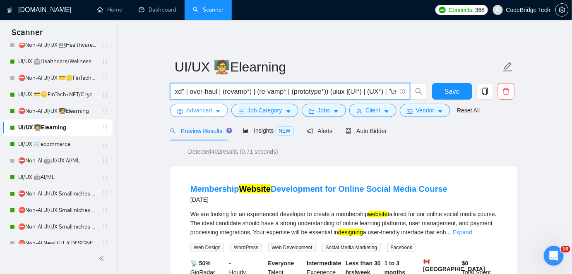
type input "((design*) | (redesign*) | (re-design*)| Figma | "Adobe xd" | over-haul | (reva…"
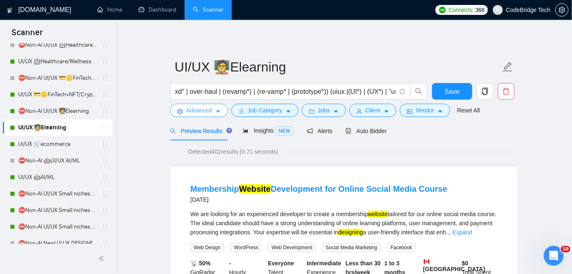
click at [203, 107] on span "Advanced" at bounding box center [199, 110] width 26 height 9
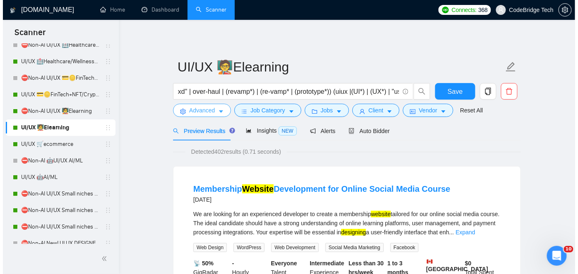
scroll to position [0, 0]
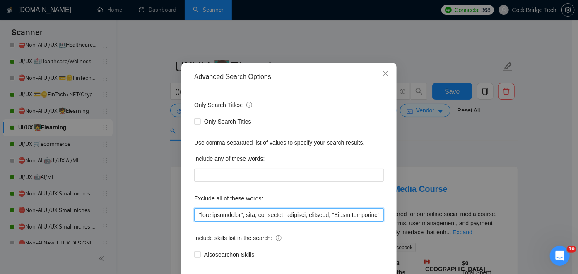
click at [194, 222] on input "text" at bounding box center [288, 215] width 189 height 13
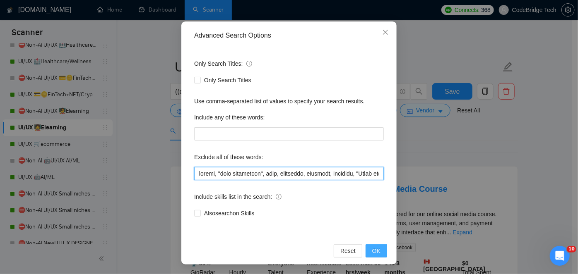
type input "weebly, "fast turnaround", odoo, templates, template, workbook, "Quick turnarou…"
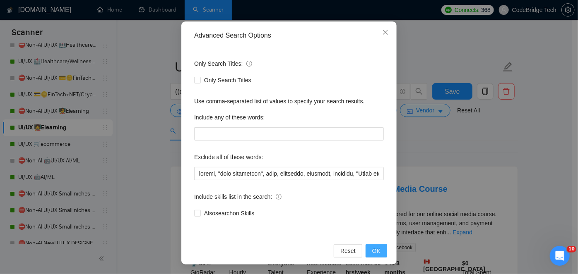
click at [377, 247] on button "OK" at bounding box center [376, 251] width 22 height 13
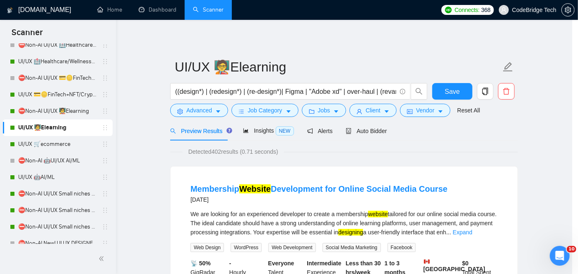
scroll to position [28, 0]
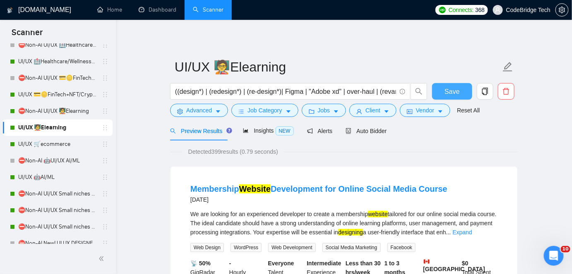
click at [448, 83] on button "Save" at bounding box center [452, 91] width 40 height 17
click at [51, 109] on link "⛔Non-AI UI/UX 🧑‍🏫Elearning" at bounding box center [57, 111] width 79 height 17
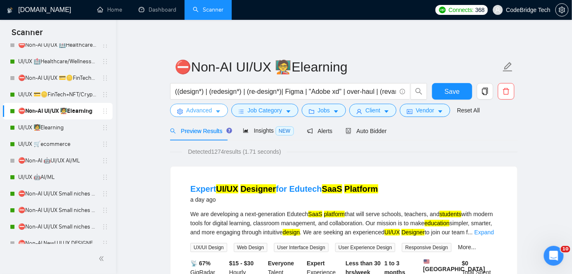
click at [185, 110] on button "Advanced" at bounding box center [199, 110] width 58 height 13
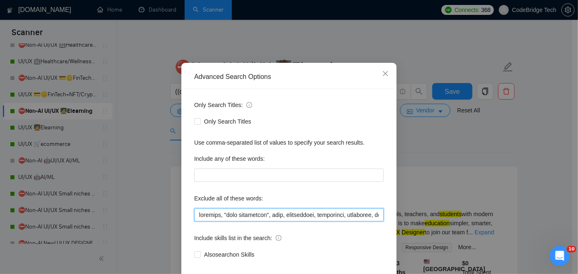
click at [197, 222] on input "text" at bounding box center [288, 215] width 189 height 13
click at [203, 222] on input "text" at bounding box center [288, 215] width 189 height 13
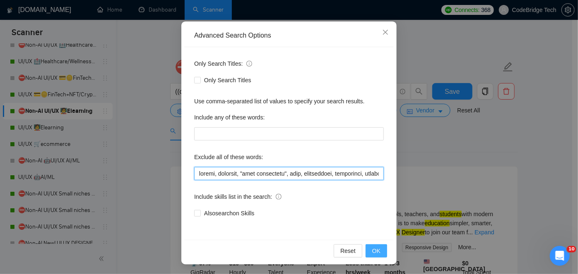
type input "weebly, brochure, "fast turnaround", odoo, infographic, powerpoint, templates, …"
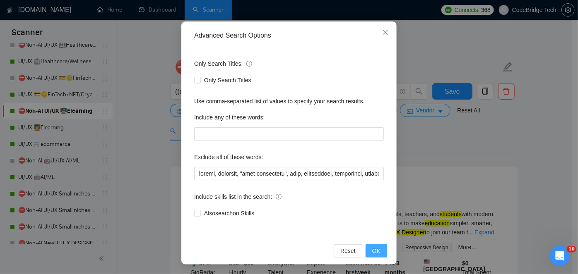
click at [379, 252] on button "OK" at bounding box center [376, 251] width 22 height 13
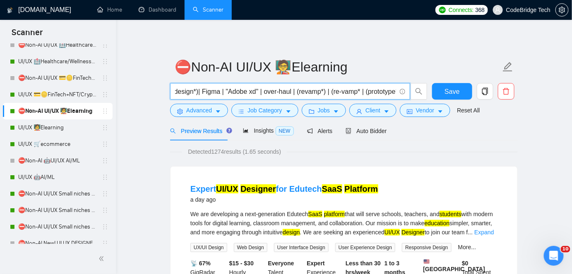
scroll to position [0, 162]
drag, startPoint x: 376, startPoint y: 88, endPoint x: 357, endPoint y: 91, distance: 19.0
click at [357, 91] on input "((design*) | (redesign*) | (re-design*)| Figma | "Adobe xd" | over-haul | (reva…" at bounding box center [285, 91] width 221 height 10
click at [340, 93] on input "((design*) | (redesign*) | (re-design*)| Figma | "Adobe xd" | over-haul | (reva…" at bounding box center [285, 91] width 221 height 10
click at [325, 88] on input "((design*) | (redesign*) | (re-design*)| Figma | "Adobe xd" | over-haul | (reva…" at bounding box center [285, 91] width 221 height 10
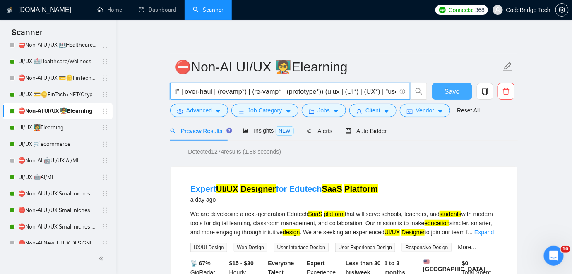
type input "((design*) | (redesign*) | (re-design*)| Figma | "Adobe xd" | over-haul | (reva…"
click at [446, 89] on span "Save" at bounding box center [451, 91] width 15 height 10
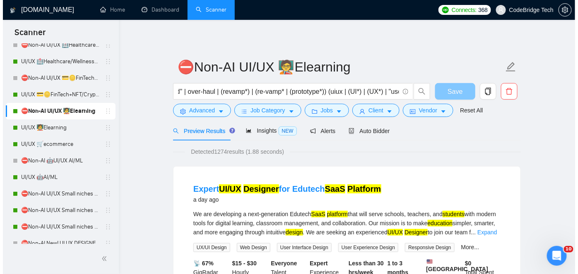
scroll to position [0, 0]
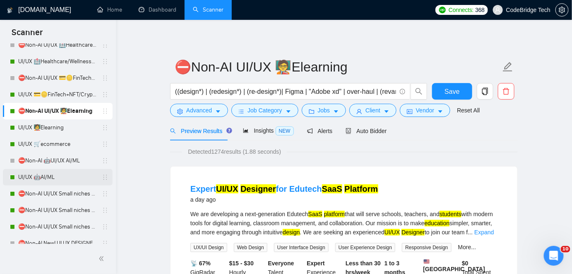
click at [53, 177] on link "UI/UX 🤖AI/ML" at bounding box center [57, 177] width 79 height 17
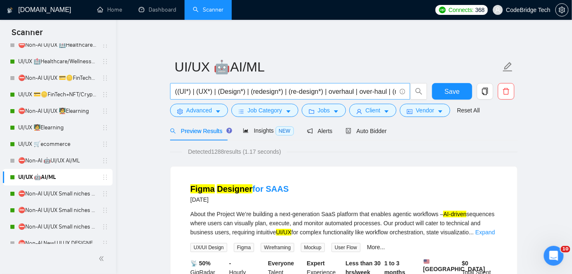
click at [177, 91] on input "((UI*) | (UX*) | (Design*) | (redesign*) | (re-design*) | overhaul | over-haul …" at bounding box center [285, 91] width 221 height 10
type input "(uiux |(UI*) | (UX*) | (Design*) | (redesign*) | (re-design*) | overhaul | over…"
click at [201, 114] on span "Advanced" at bounding box center [199, 110] width 26 height 9
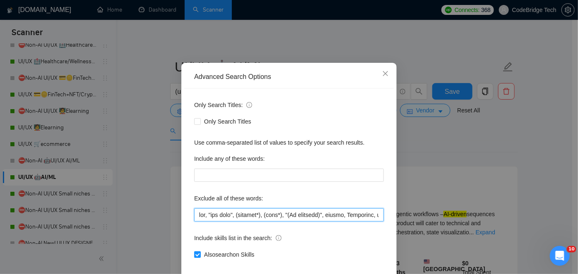
click at [194, 222] on input "text" at bounding box center [288, 215] width 189 height 13
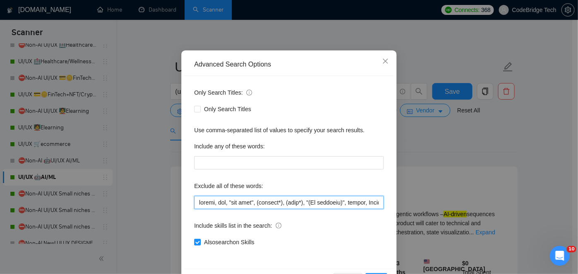
scroll to position [70, 0]
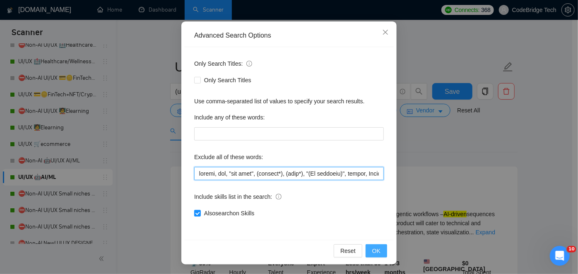
type input "weebly, ghl, "hub spot", (hubspot*), (icon*), "(No agencies)", cursor, Highleve…"
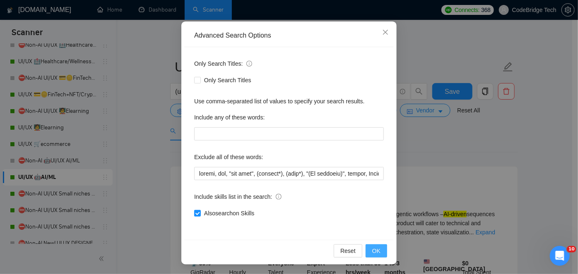
click at [379, 249] on button "OK" at bounding box center [376, 251] width 22 height 13
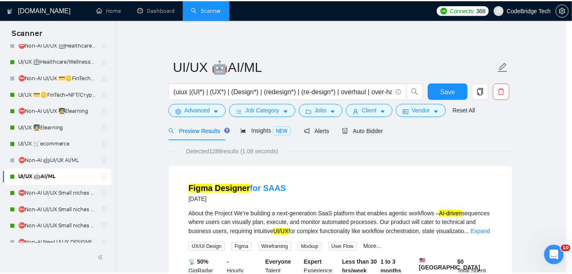
scroll to position [28, 0]
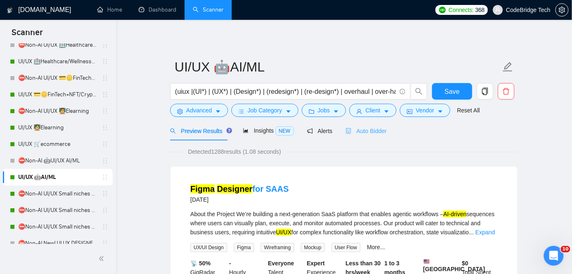
click at [345, 139] on div "Auto Bidder" at bounding box center [365, 130] width 41 height 19
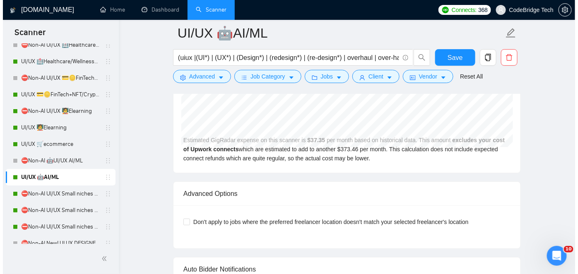
scroll to position [2256, 0]
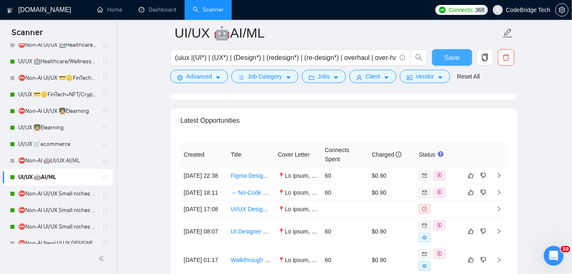
click at [446, 57] on span "Save" at bounding box center [451, 58] width 15 height 10
click at [187, 74] on span "Advanced" at bounding box center [199, 76] width 26 height 9
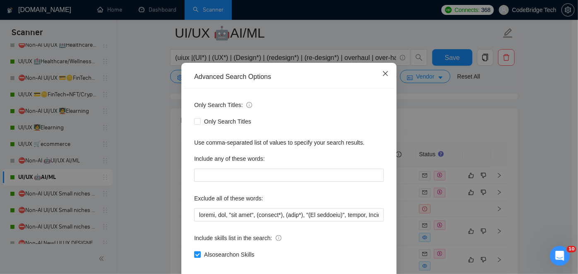
click at [383, 76] on icon "close" at bounding box center [385, 73] width 5 height 5
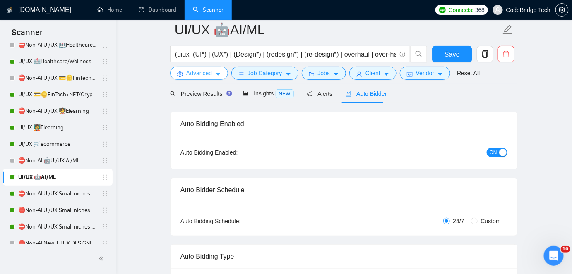
scroll to position [0, 0]
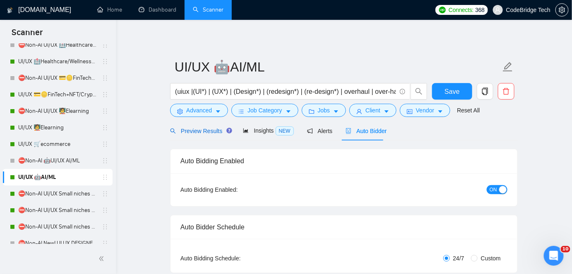
click at [187, 132] on span "Preview Results" at bounding box center [200, 131] width 60 height 7
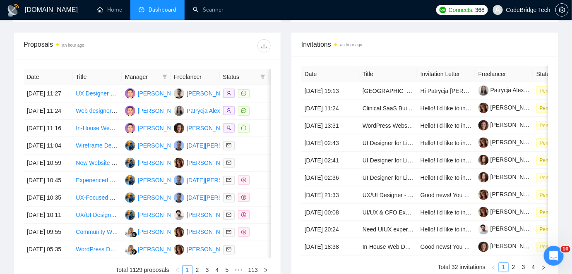
scroll to position [225, 0]
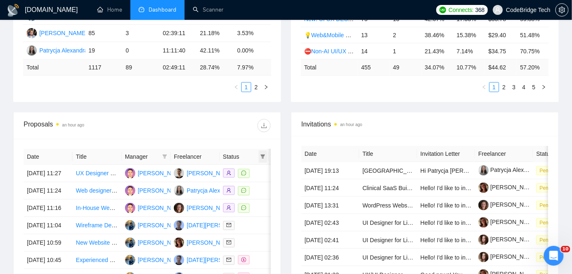
click at [262, 158] on icon "filter" at bounding box center [263, 157] width 5 height 4
click at [240, 173] on span "Chat" at bounding box center [236, 173] width 16 height 7
checkbox input "true"
click at [252, 198] on button "OK" at bounding box center [255, 203] width 15 height 10
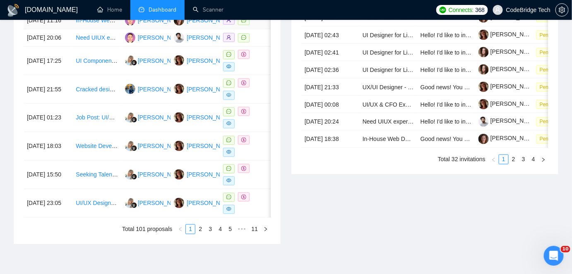
scroll to position [414, 0]
click at [209, 13] on link "Scanner" at bounding box center [208, 9] width 31 height 7
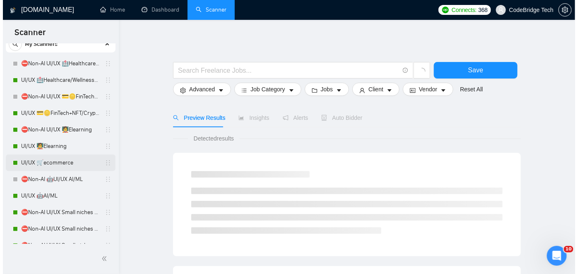
scroll to position [113, 0]
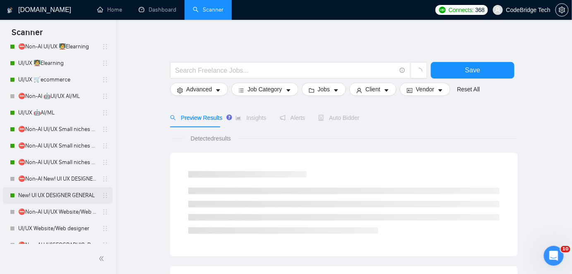
click at [42, 194] on link "New! UI UX DESIGNER GENERAL" at bounding box center [57, 195] width 79 height 17
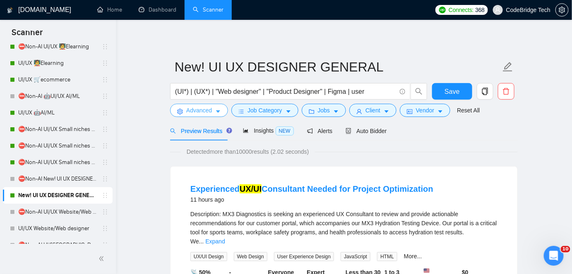
click at [218, 112] on icon "caret-down" at bounding box center [218, 112] width 4 height 2
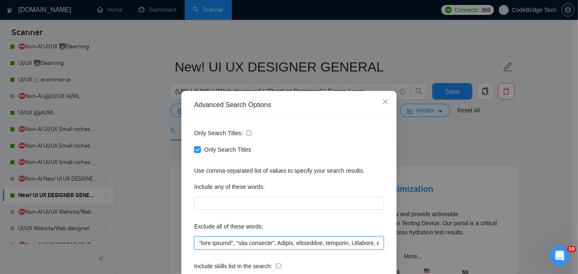
click at [195, 248] on input "text" at bounding box center [288, 243] width 189 height 13
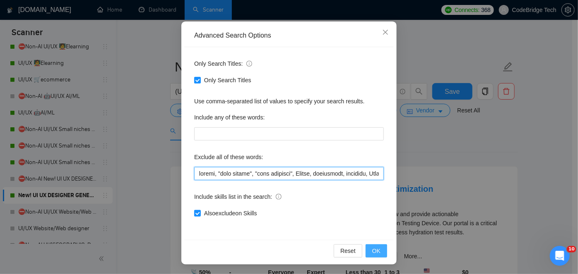
type input "weebly, "card design", "card designer", Aerial, smartsuite, airtable, Wearable,…"
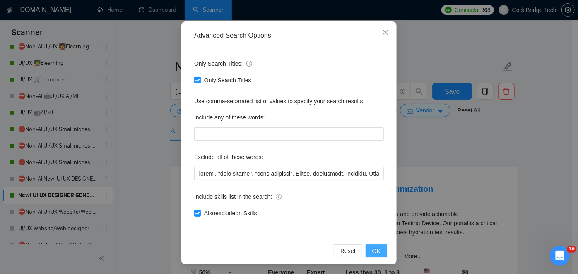
click at [378, 253] on button "OK" at bounding box center [376, 251] width 22 height 13
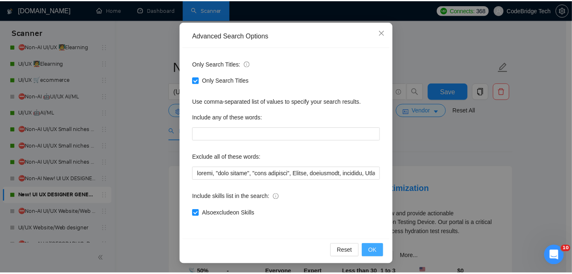
scroll to position [28, 0]
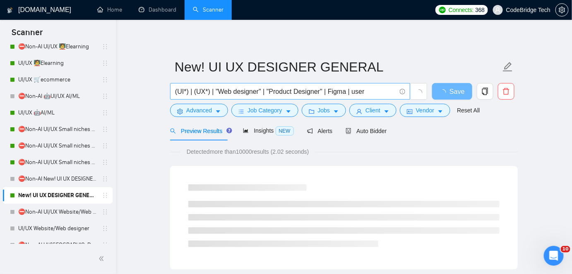
click at [174, 90] on span "(UI*) | (UX*) | "Web designer" | "Product Designer" | Figma | user" at bounding box center [290, 91] width 240 height 17
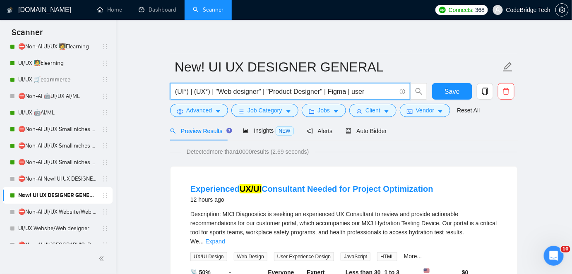
click at [175, 90] on input "(UI*) | (UX*) | "Web designer" | "Product Designer" | Figma | user" at bounding box center [285, 91] width 221 height 10
type input "uiux | (UI*) | (UX*) | "Web designer" | "Product Designer" | Figma | user"
click at [365, 131] on span "Auto Bidder" at bounding box center [365, 131] width 41 height 7
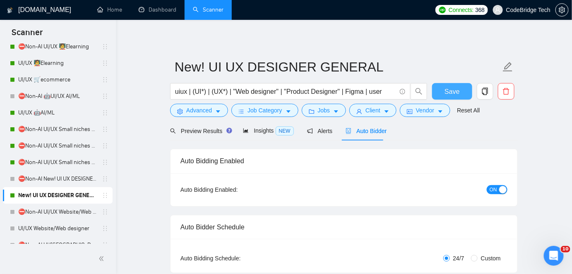
click at [458, 85] on button "Save" at bounding box center [452, 91] width 40 height 17
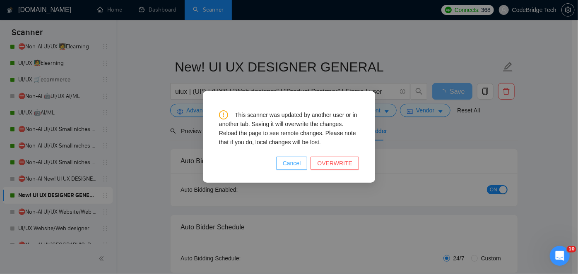
click at [295, 169] on button "Cancel" at bounding box center [291, 163] width 31 height 13
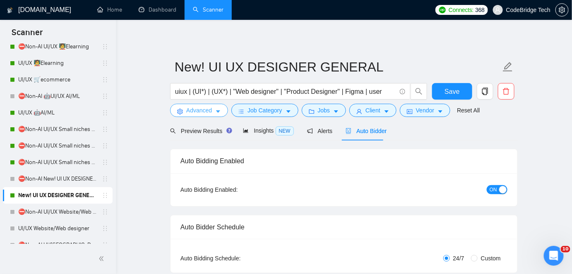
click at [186, 109] on span "Advanced" at bounding box center [199, 110] width 26 height 9
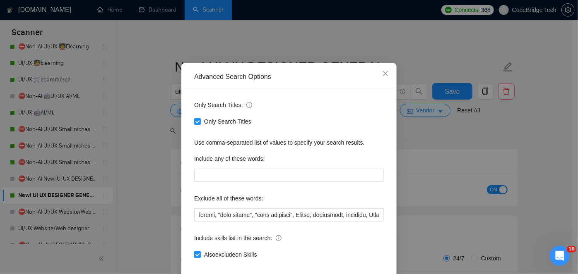
scroll to position [37, 0]
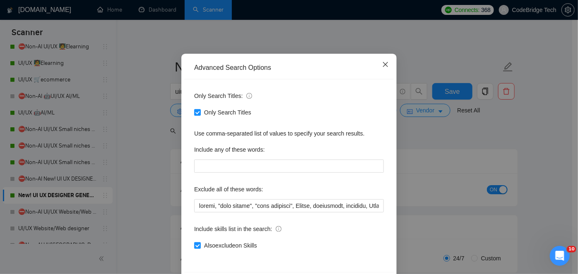
click at [381, 68] on span "Close" at bounding box center [385, 65] width 22 height 22
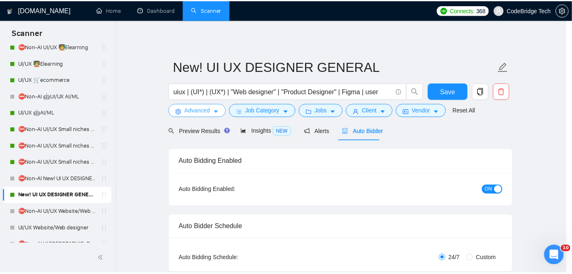
scroll to position [0, 0]
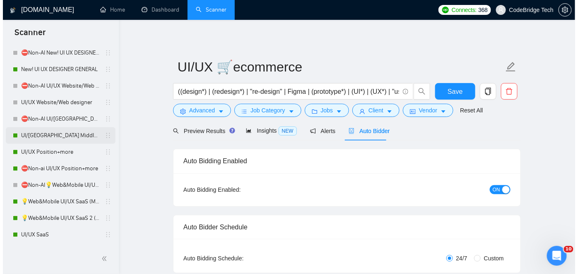
scroll to position [225, 0]
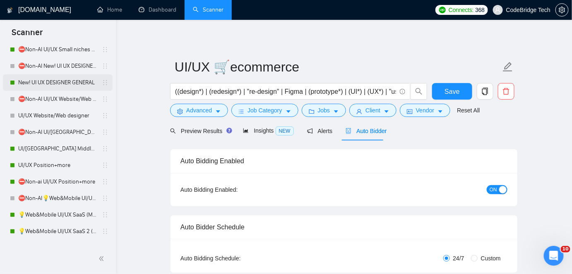
click at [52, 82] on link "New! UI UX DESIGNER GENERAL" at bounding box center [57, 82] width 79 height 17
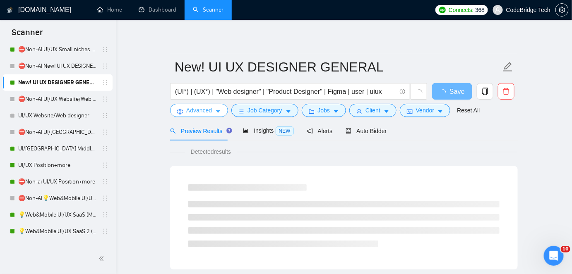
click at [207, 114] on span "Advanced" at bounding box center [199, 110] width 26 height 9
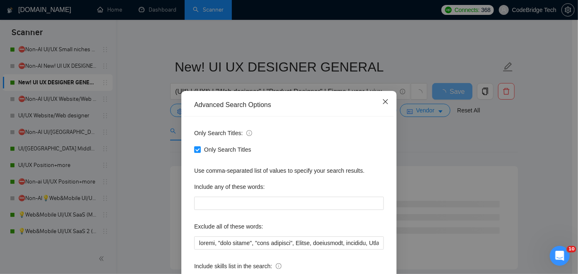
click at [388, 101] on span "Close" at bounding box center [385, 102] width 22 height 22
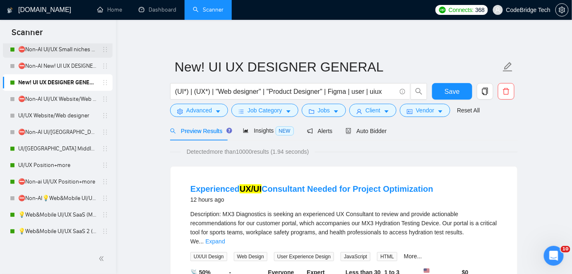
click at [49, 48] on link "⛔Non-AI UI/UX Small niches 3 - NGO/Non-profit/sustainability" at bounding box center [57, 49] width 79 height 17
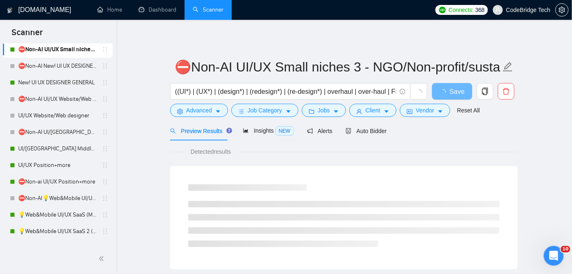
click at [204, 120] on form "⛔Non-AI UI/UX Small niches 3 - NGO/Non-profit/sustainability ((UI*) | (UX*) | (…" at bounding box center [344, 87] width 348 height 67
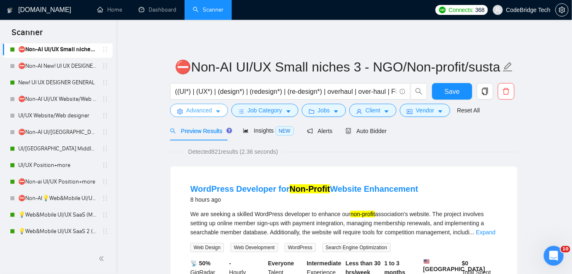
click at [204, 109] on span "Advanced" at bounding box center [199, 110] width 26 height 9
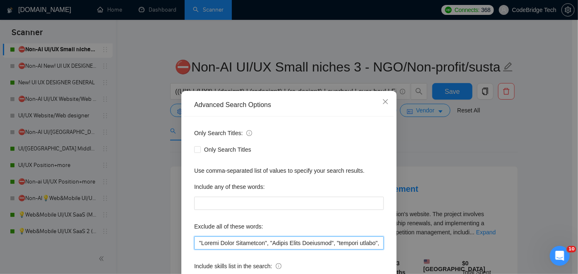
click at [199, 240] on input "text" at bounding box center [288, 243] width 189 height 13
click at [195, 240] on input "text" at bounding box center [288, 243] width 189 height 13
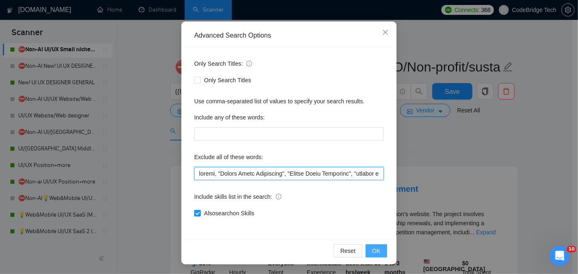
type input "weebly, "Social Media Management", "Social Media Marketing", "fashion design", …"
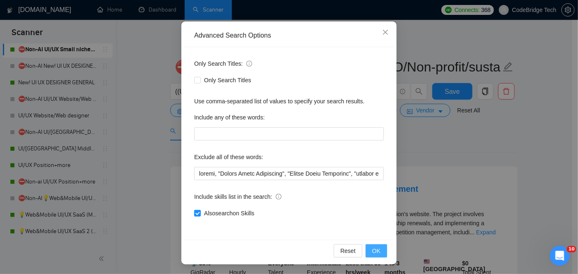
click at [381, 252] on button "OK" at bounding box center [376, 251] width 22 height 13
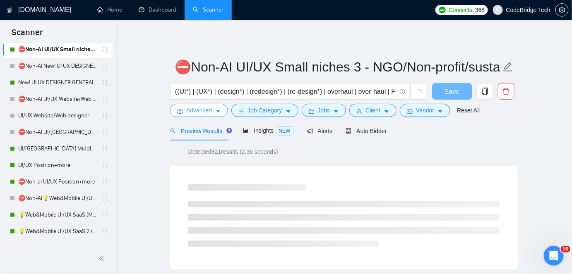
scroll to position [0, 0]
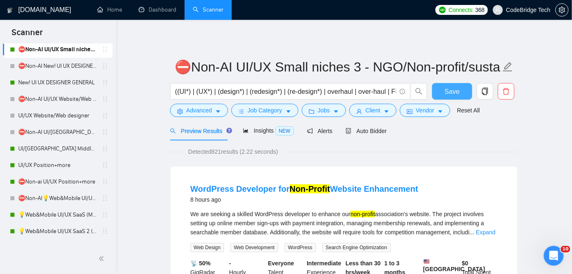
click at [449, 86] on span "Save" at bounding box center [451, 91] width 15 height 10
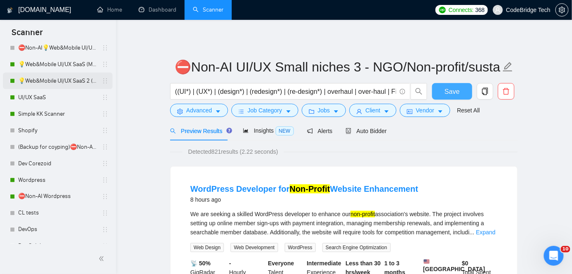
scroll to position [386, 0]
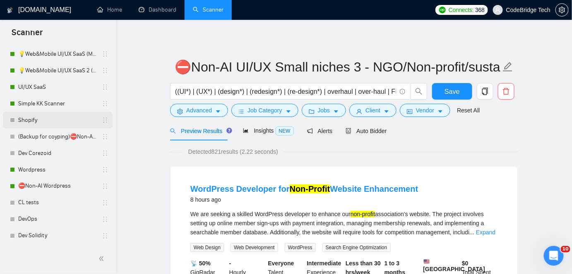
click at [45, 119] on link "Shopify" at bounding box center [57, 120] width 79 height 17
